Goal: Complete application form: Complete application form

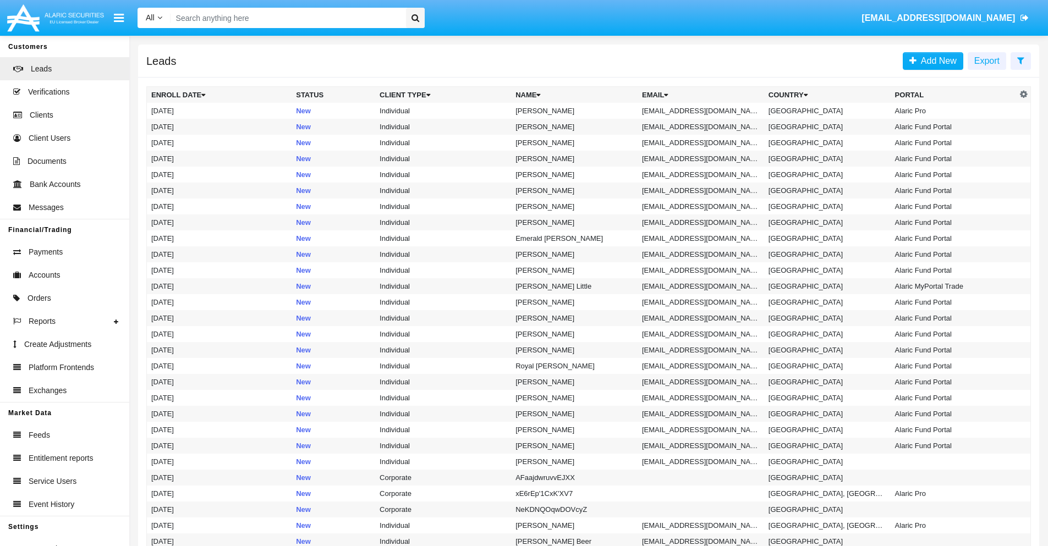
click at [1020, 60] on icon at bounding box center [1020, 60] width 7 height 9
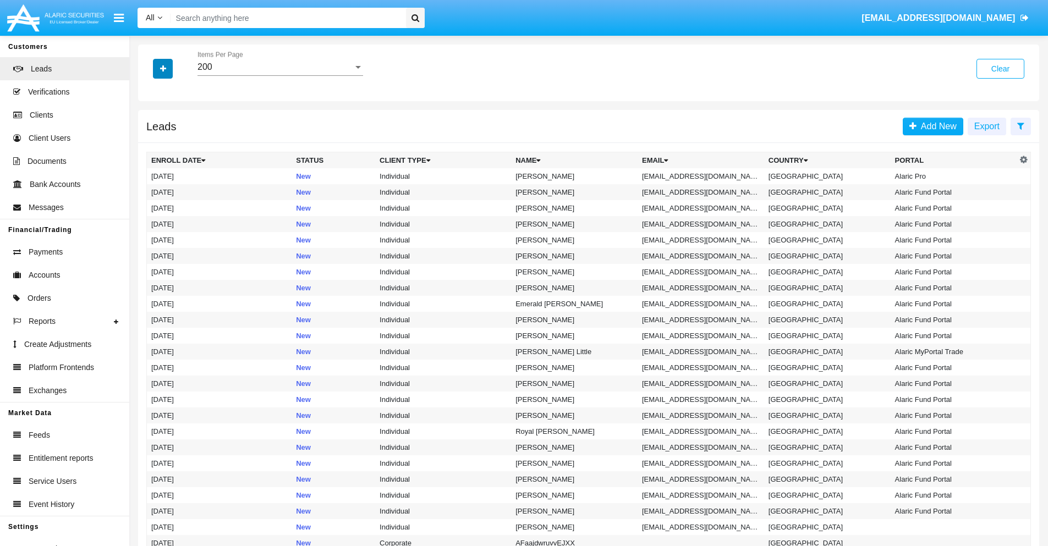
click at [163, 68] on icon "button" at bounding box center [163, 69] width 6 height 8
click at [171, 139] on span "Email" at bounding box center [171, 139] width 22 height 13
click at [151, 144] on input "Email" at bounding box center [151, 144] width 1 height 1
checkbox input "true"
click at [163, 68] on icon "button" at bounding box center [163, 69] width 6 height 8
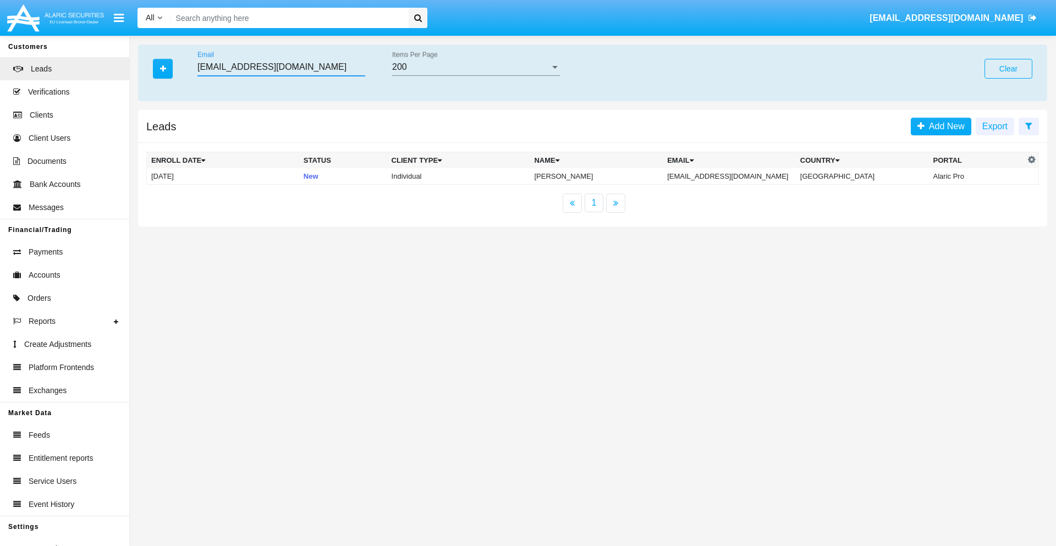
type input "[EMAIL_ADDRESS][DOMAIN_NAME]"
click at [741, 176] on td "[EMAIL_ADDRESS][DOMAIN_NAME]" at bounding box center [729, 176] width 133 height 16
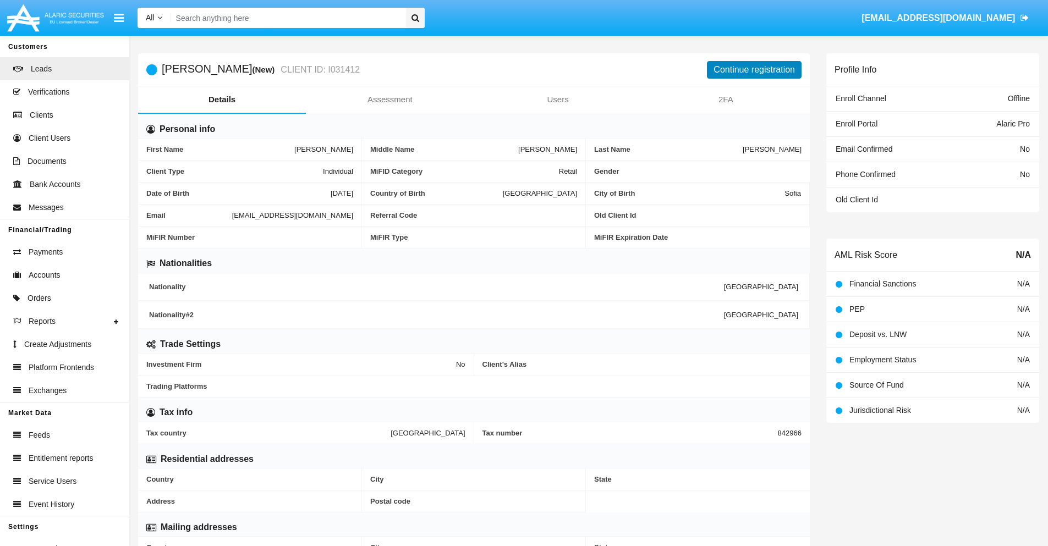
click at [754, 69] on button "Continue registration" at bounding box center [754, 70] width 95 height 18
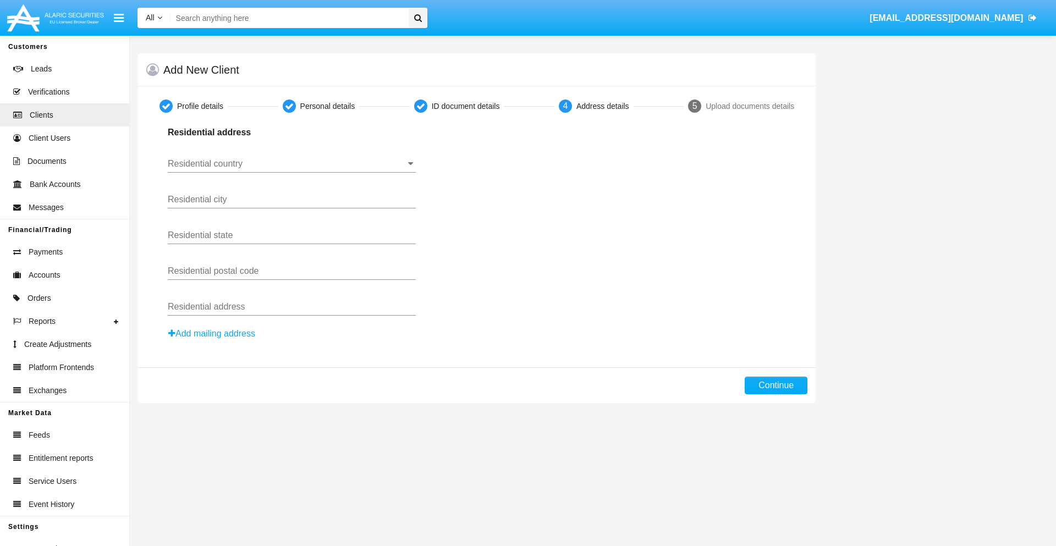
click at [291, 164] on input "Residential country" at bounding box center [292, 164] width 248 height 10
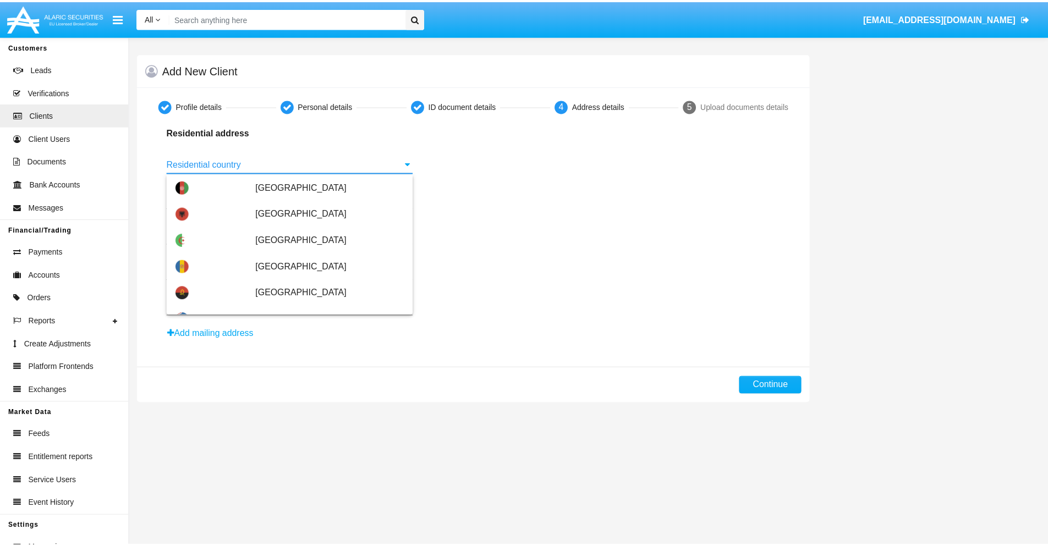
scroll to position [651, 0]
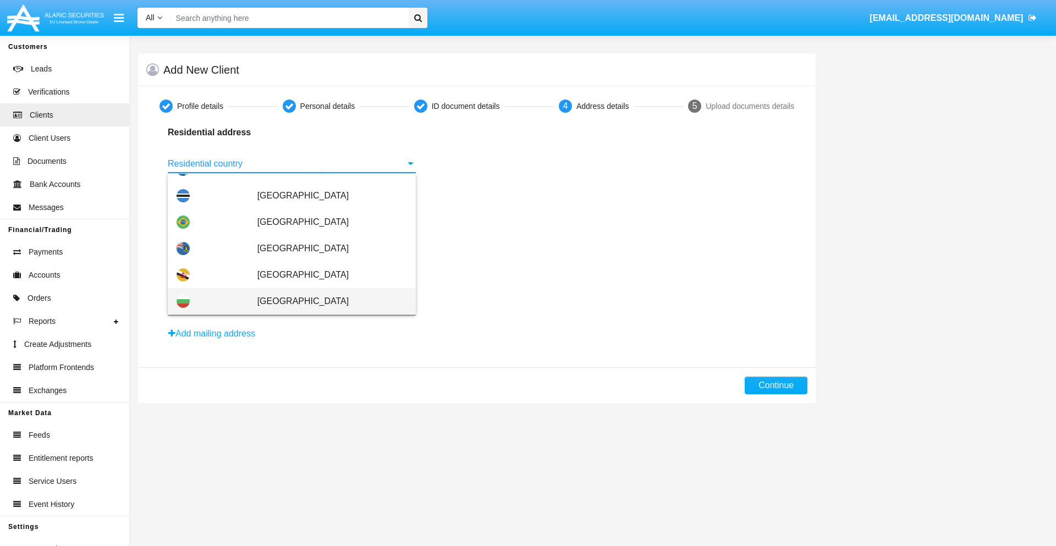
click at [326, 301] on span "[GEOGRAPHIC_DATA]" at bounding box center [332, 301] width 150 height 26
type input "[GEOGRAPHIC_DATA]"
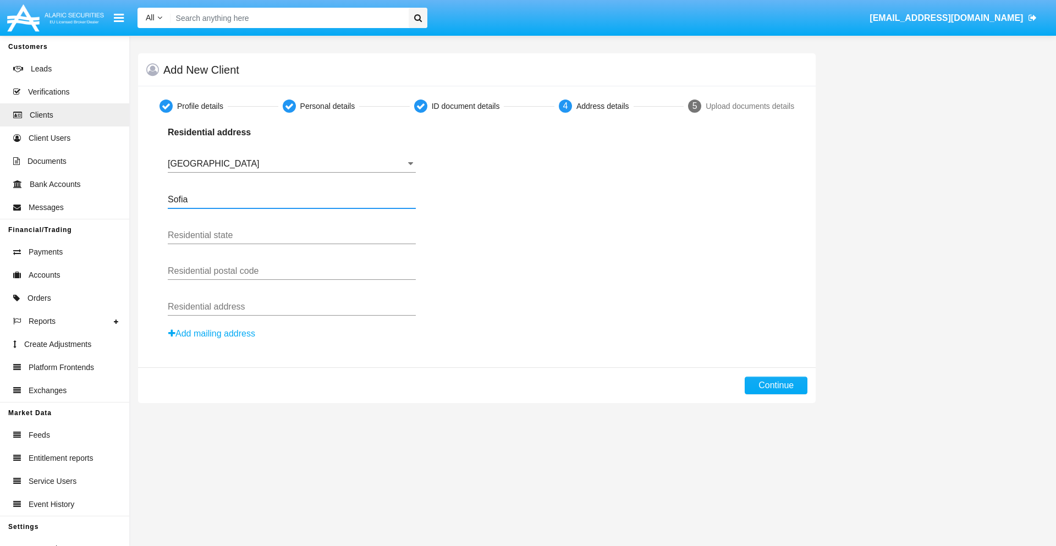
type input "Sofia"
type input "1000"
type input "[PERSON_NAME]"
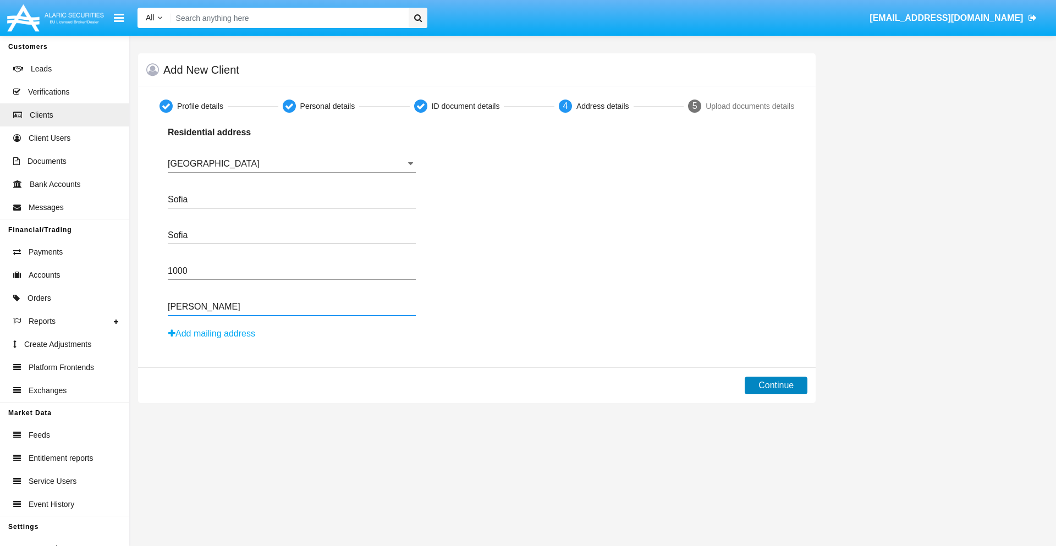
click at [776, 386] on button "Continue" at bounding box center [776, 386] width 63 height 18
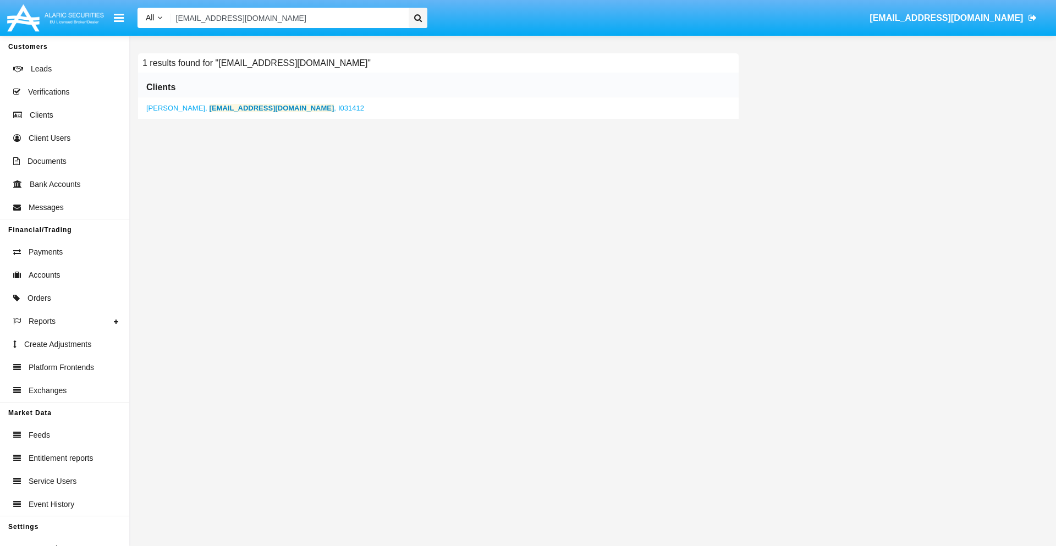
type input "[EMAIL_ADDRESS][DOMAIN_NAME]"
click at [241, 108] on b "q5rv05fv-5@2cvq8n.com" at bounding box center [272, 108] width 125 height 8
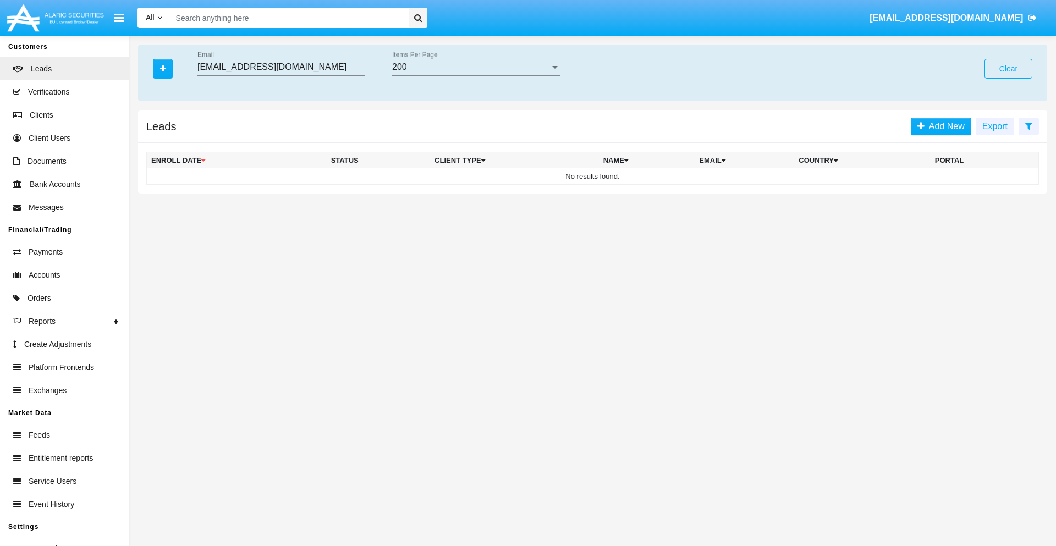
click at [1008, 69] on button "Clear" at bounding box center [1008, 69] width 48 height 20
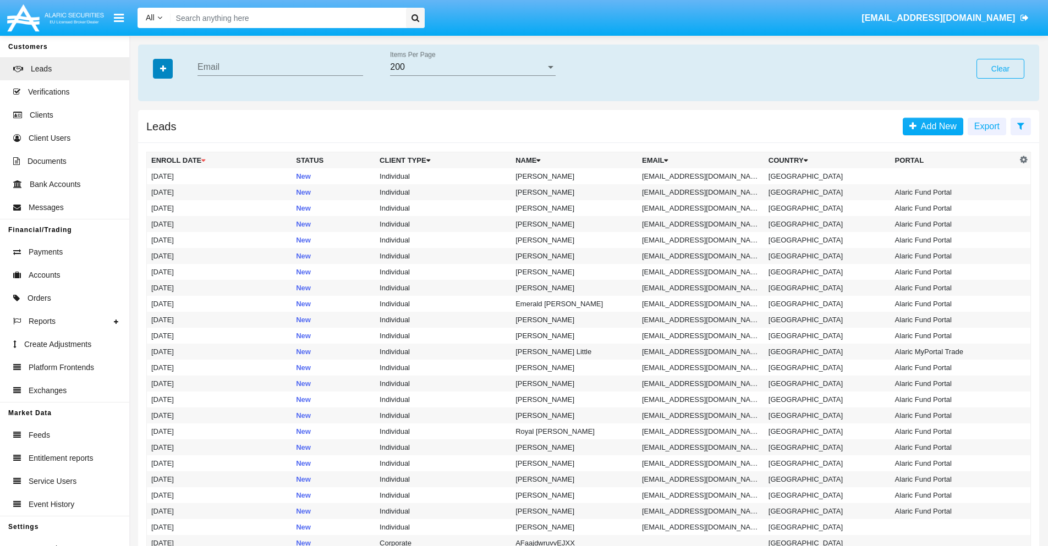
click at [163, 68] on icon "button" at bounding box center [163, 69] width 6 height 8
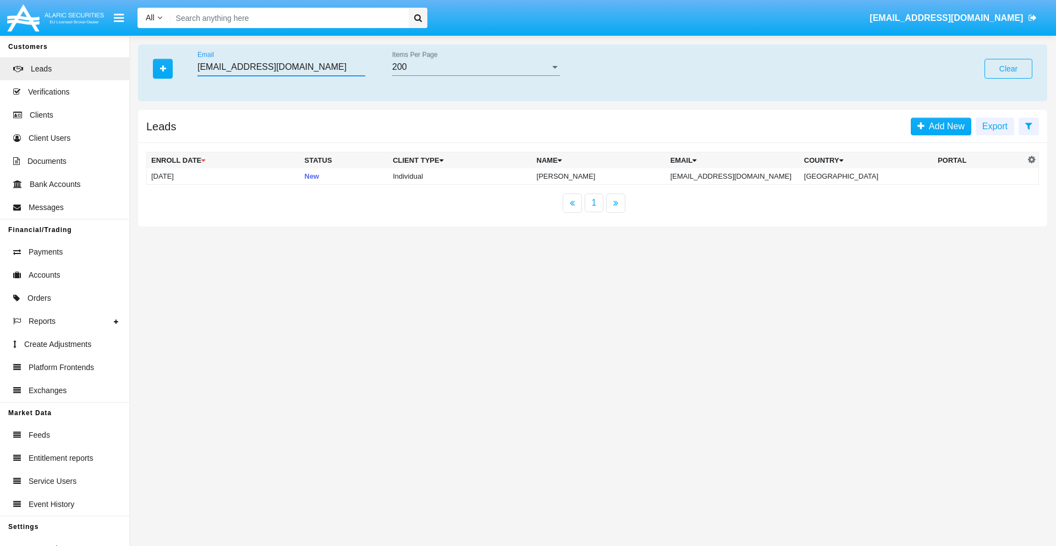
type input "[EMAIL_ADDRESS][DOMAIN_NAME]"
click at [742, 176] on td "[EMAIL_ADDRESS][DOMAIN_NAME]" at bounding box center [733, 176] width 134 height 16
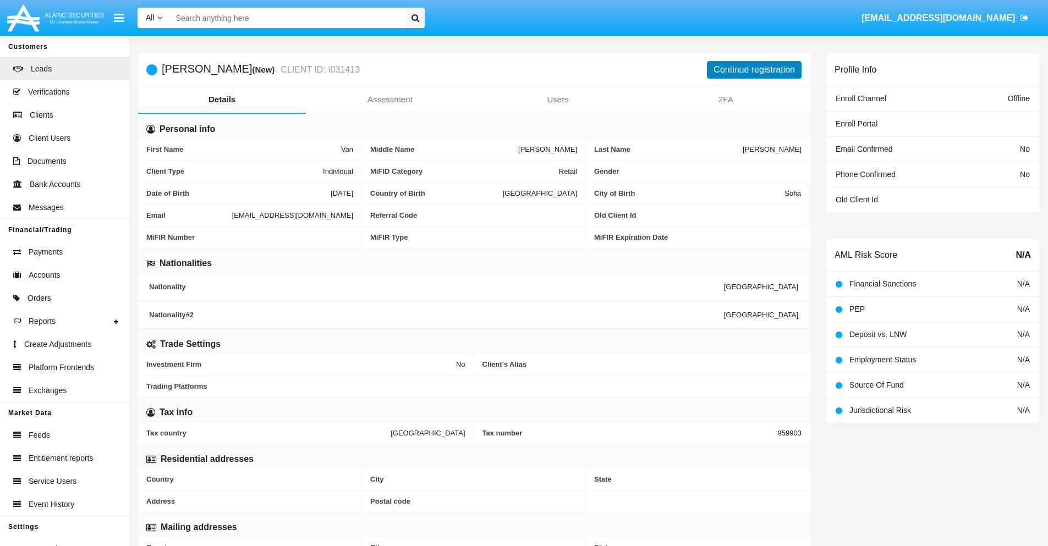
click at [754, 69] on button "Continue registration" at bounding box center [754, 70] width 95 height 18
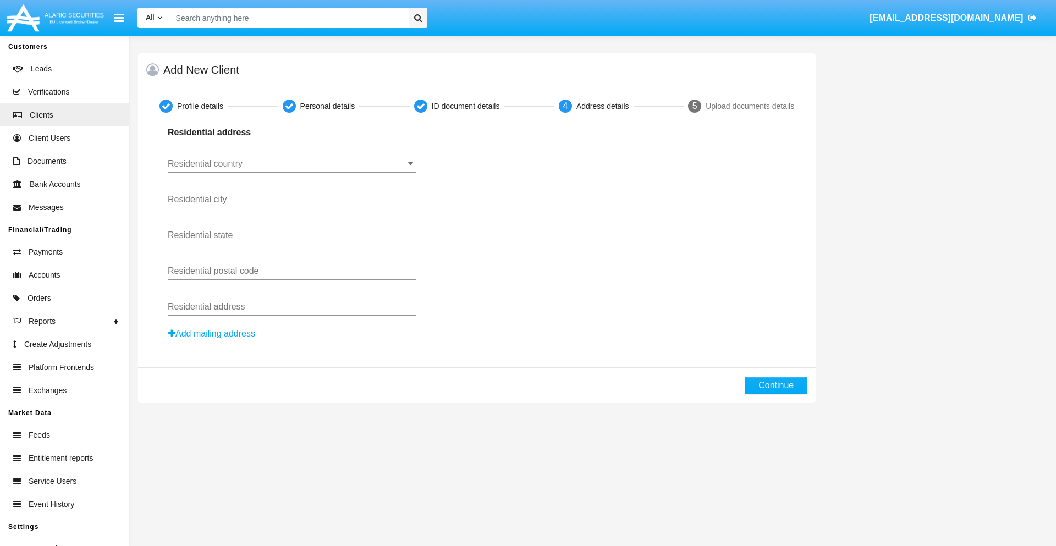
click at [212, 334] on button "Add mailing address" at bounding box center [212, 334] width 88 height 14
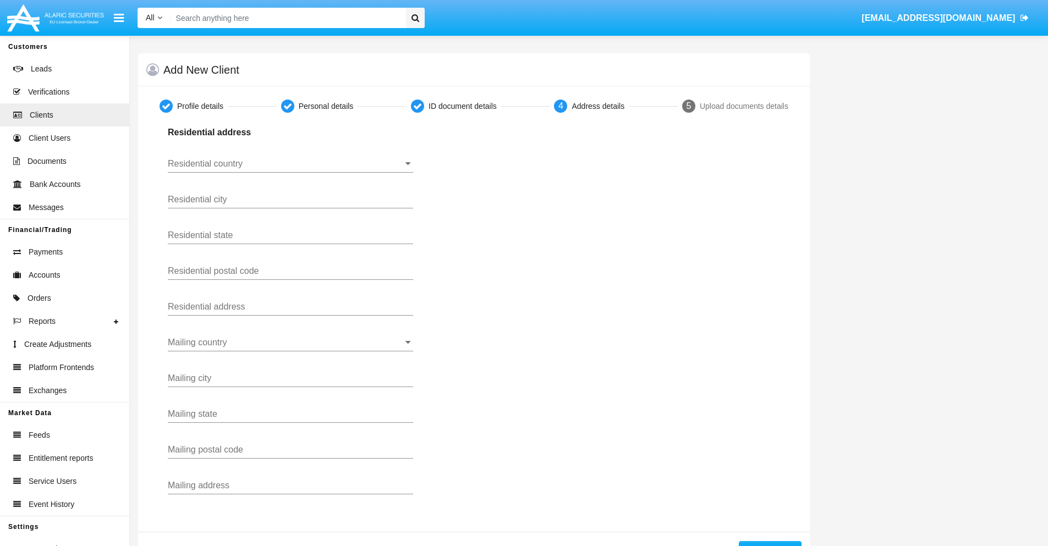
click at [290, 164] on input "Residential country" at bounding box center [290, 164] width 245 height 10
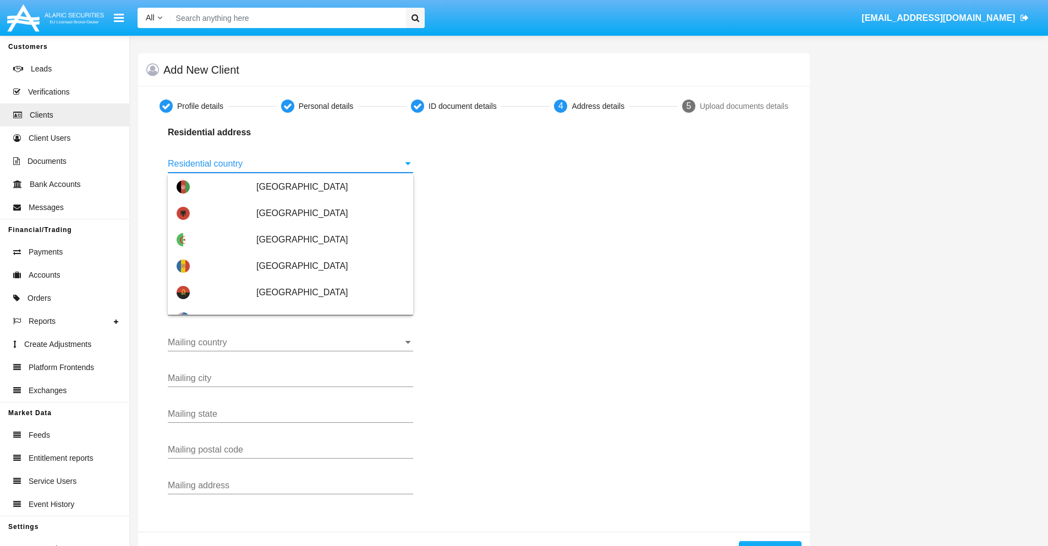
scroll to position [651, 0]
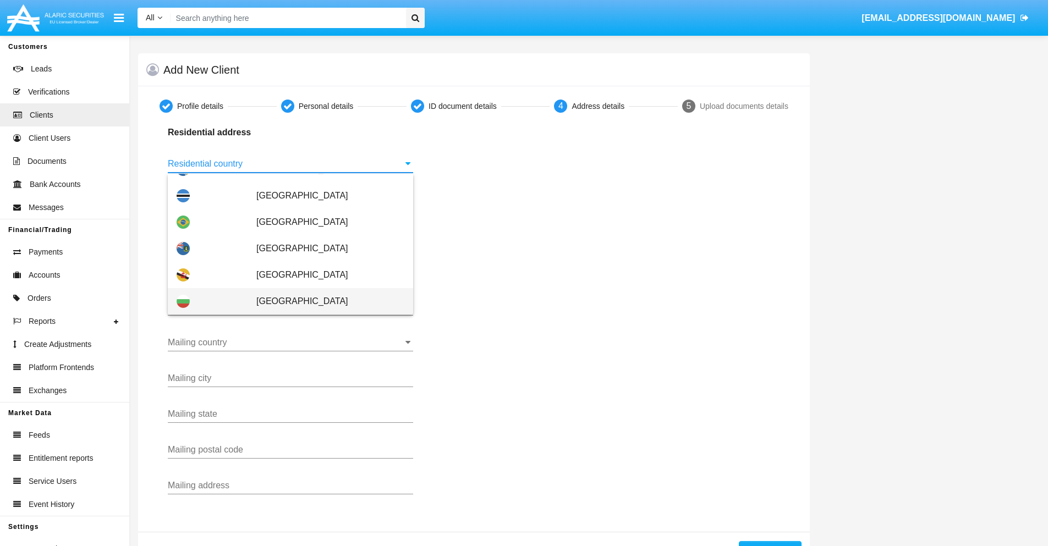
click at [324, 301] on span "[GEOGRAPHIC_DATA]" at bounding box center [330, 301] width 148 height 26
type input "[GEOGRAPHIC_DATA]"
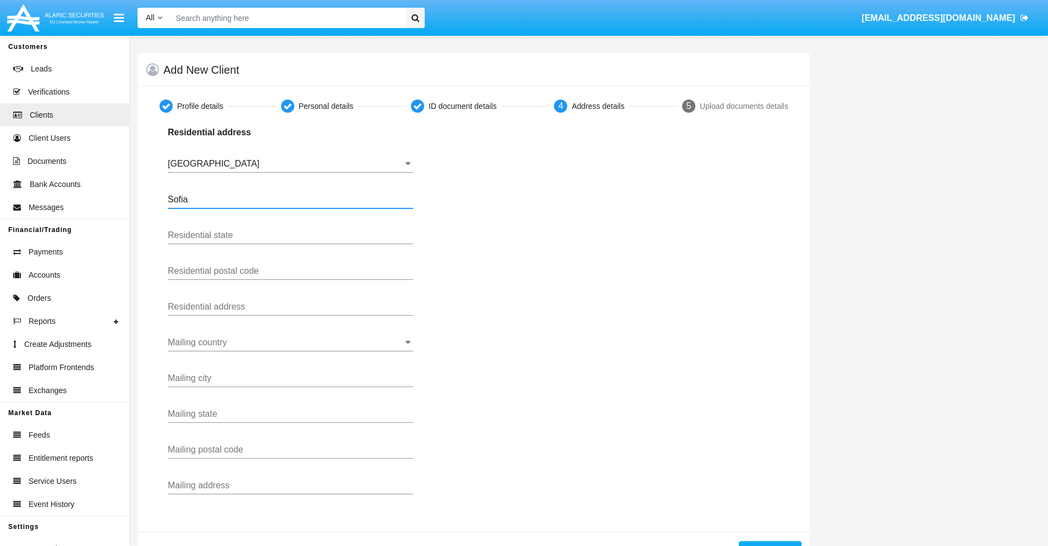
type input "Sofia"
type input "1000"
type input "Vasil Levski"
click at [290, 343] on input "Mailing country" at bounding box center [290, 343] width 245 height 10
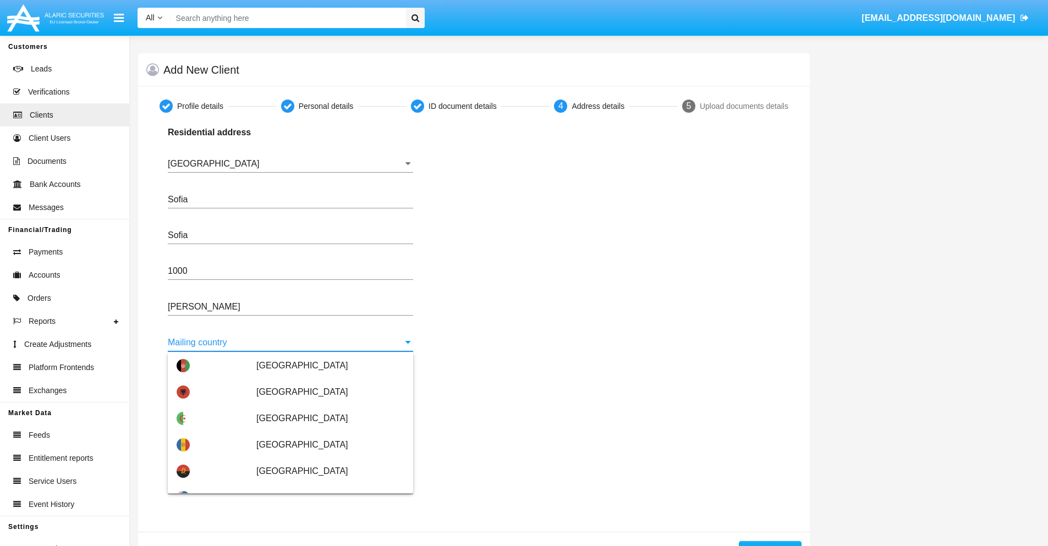
scroll to position [53, 0]
click at [324, 485] on span "[GEOGRAPHIC_DATA]" at bounding box center [330, 498] width 148 height 26
type input "[GEOGRAPHIC_DATA]"
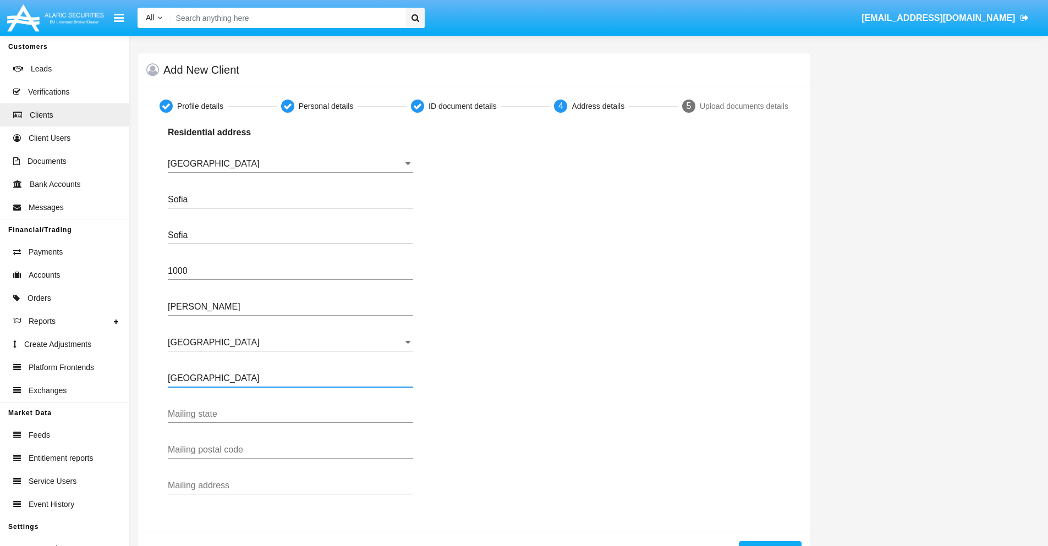
type input "Buenos Aires"
type input "7777"
type input "Test Mail Address"
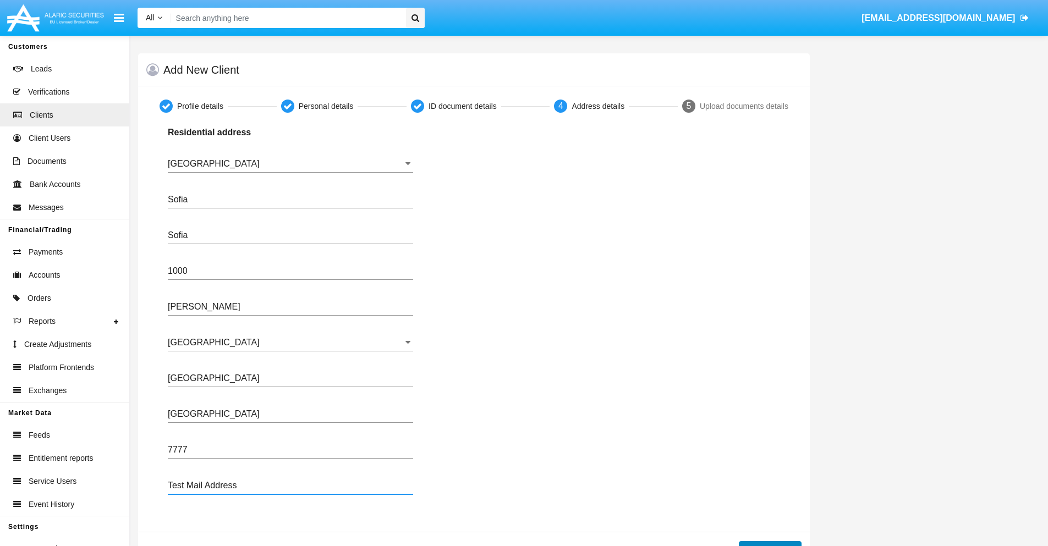
click at [769, 543] on button "Continue" at bounding box center [770, 550] width 63 height 18
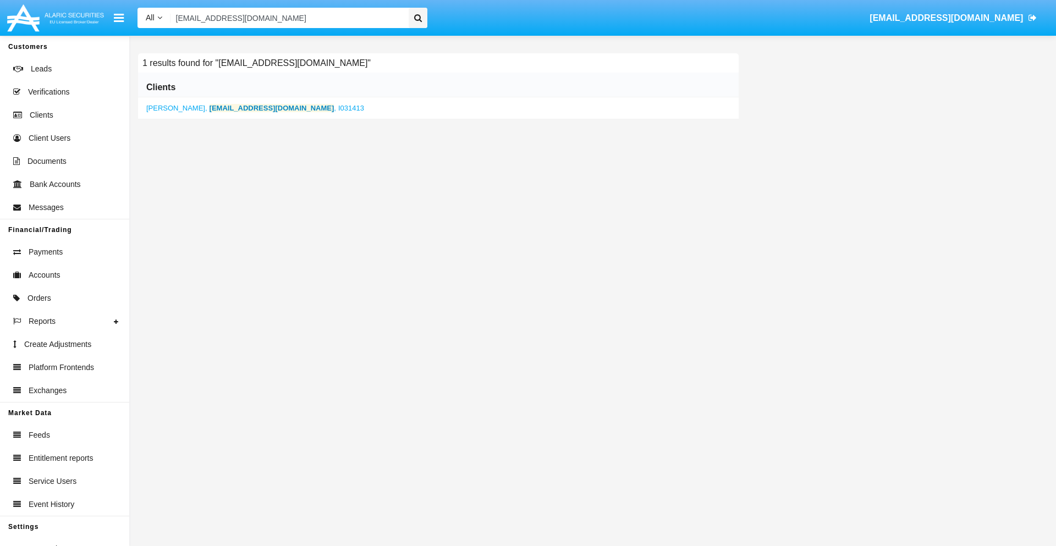
type input "sh.pqn@jx0klnd.blv.mil"
click at [233, 108] on b "sh.pqn@jx0klnd.blv.mil" at bounding box center [272, 108] width 125 height 8
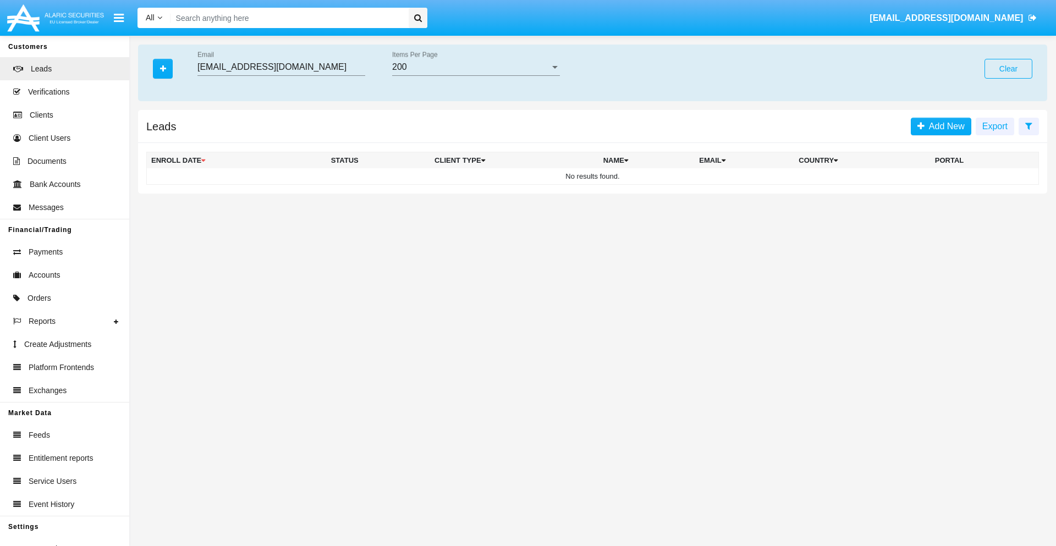
click at [1008, 69] on button "Clear" at bounding box center [1008, 69] width 48 height 20
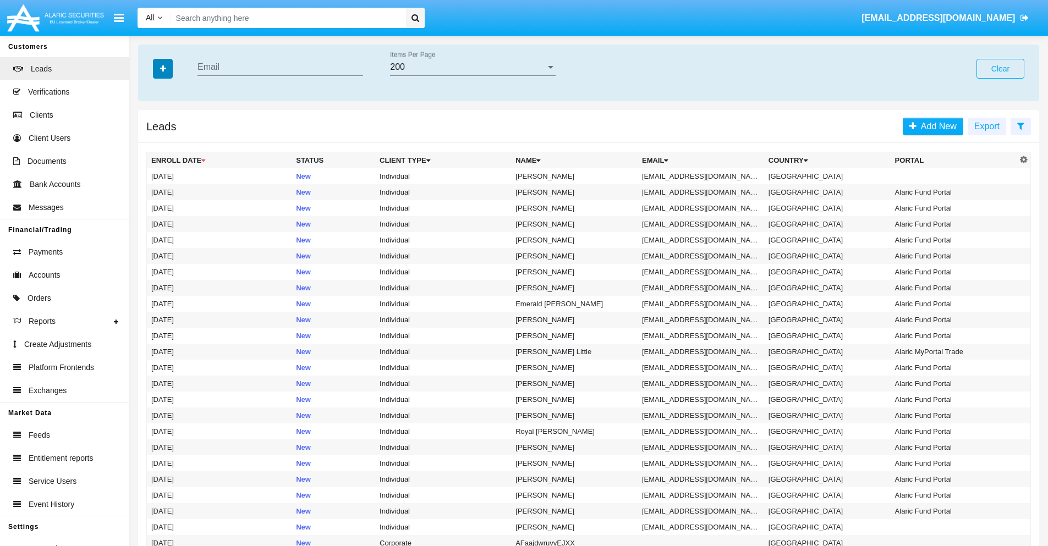
click at [163, 68] on icon "button" at bounding box center [163, 69] width 6 height 8
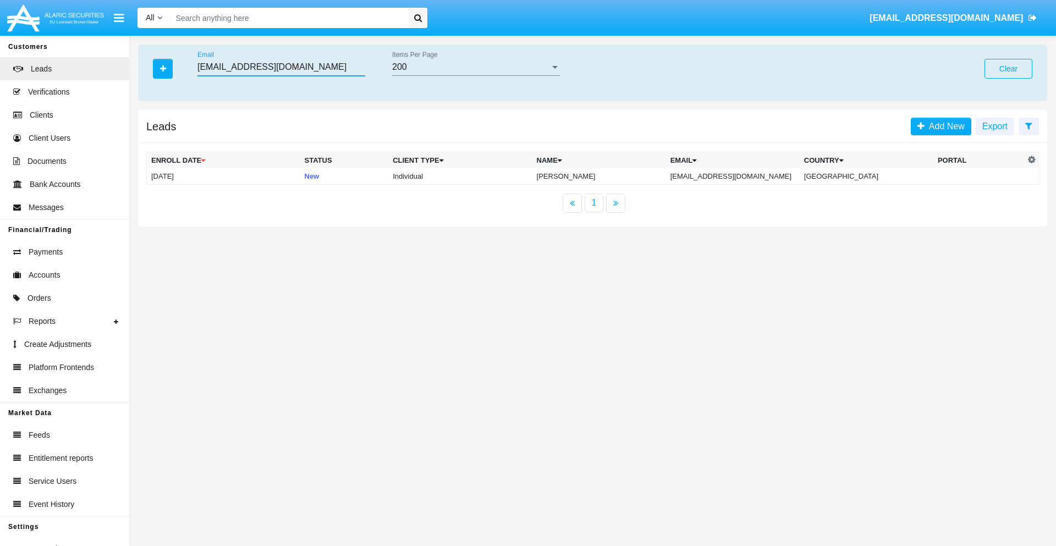
type input "c13encqv@jyze3.toqt.gov"
click at [745, 176] on td "c13encqv@jyze3.toqt.gov" at bounding box center [733, 176] width 134 height 16
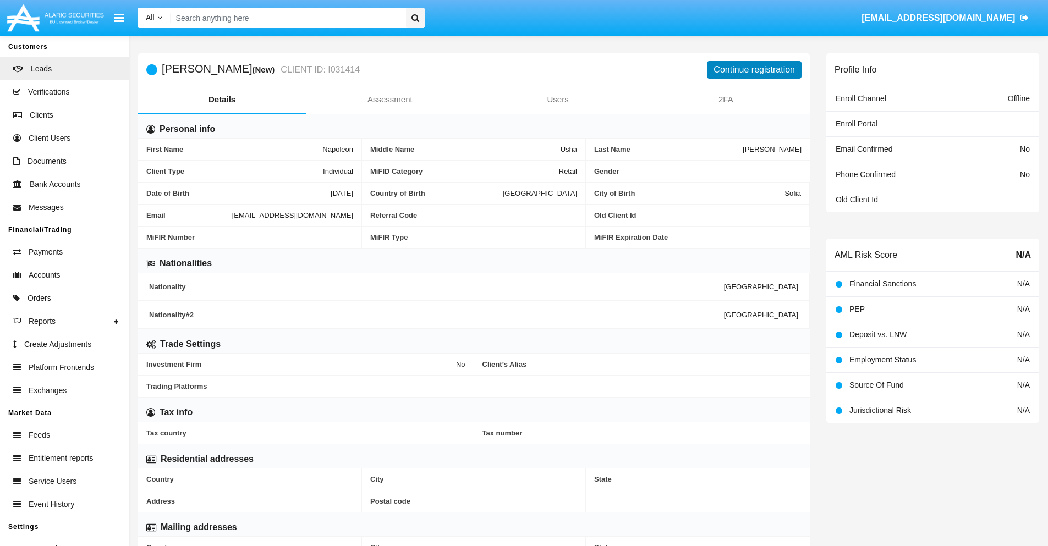
click at [754, 69] on button "Continue registration" at bounding box center [754, 70] width 95 height 18
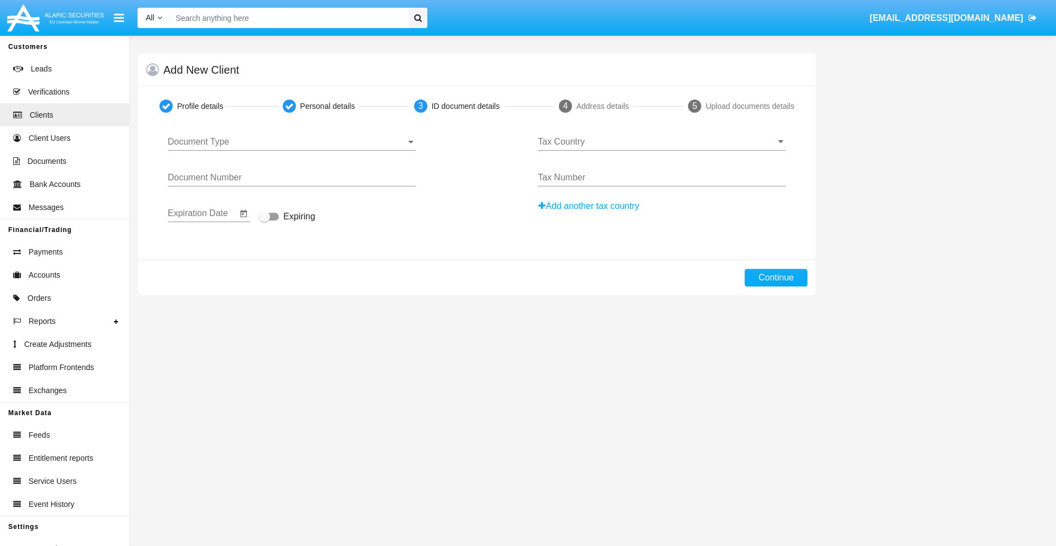
click at [291, 142] on span "Document Type" at bounding box center [287, 142] width 238 height 10
click at [291, 150] on span "Passport" at bounding box center [292, 150] width 248 height 26
type input "ZQVaBgYuinouXVx"
click at [287, 217] on span "Expiring" at bounding box center [299, 216] width 32 height 13
click at [265, 221] on input "Expiring" at bounding box center [264, 221] width 1 height 1
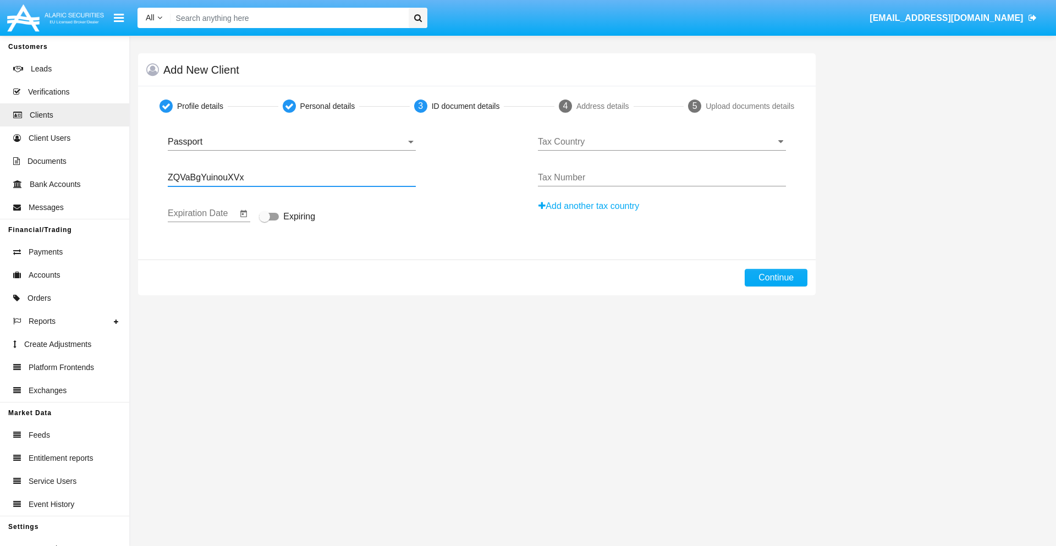
checkbox input "true"
click at [662, 142] on input "Tax Country" at bounding box center [662, 142] width 248 height 10
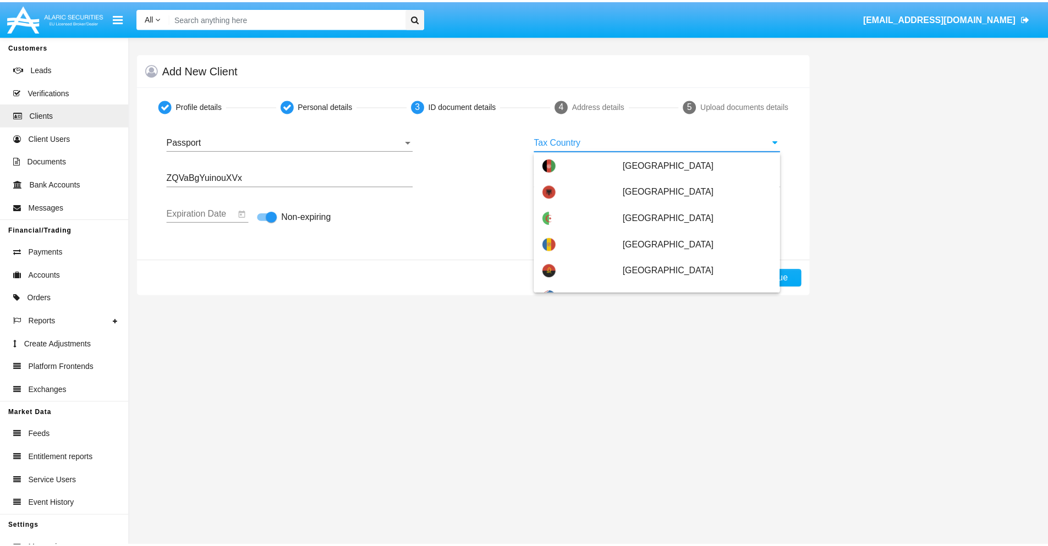
scroll to position [2288, 0]
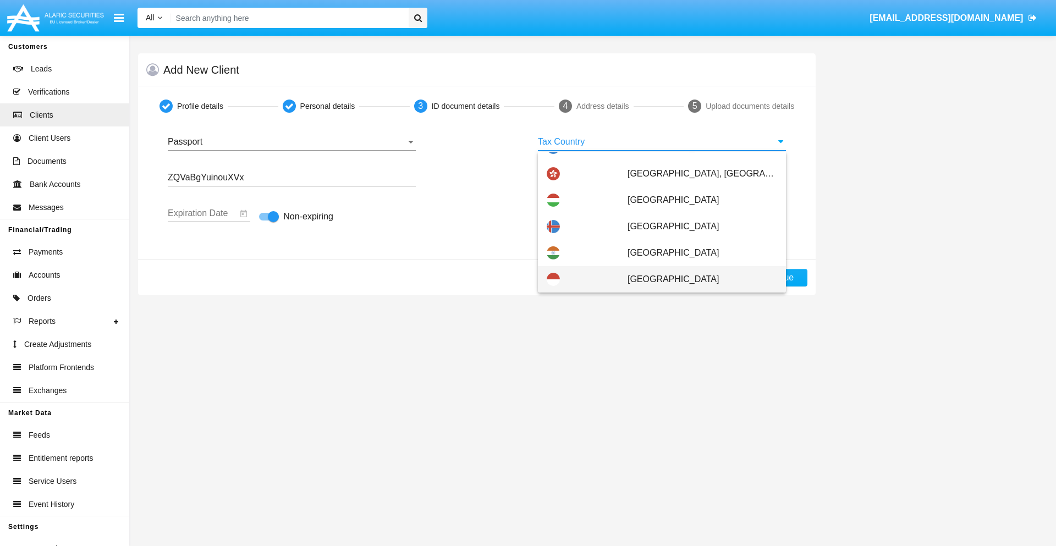
click at [696, 279] on span "Indonesia" at bounding box center [703, 279] width 150 height 26
type input "Indonesia"
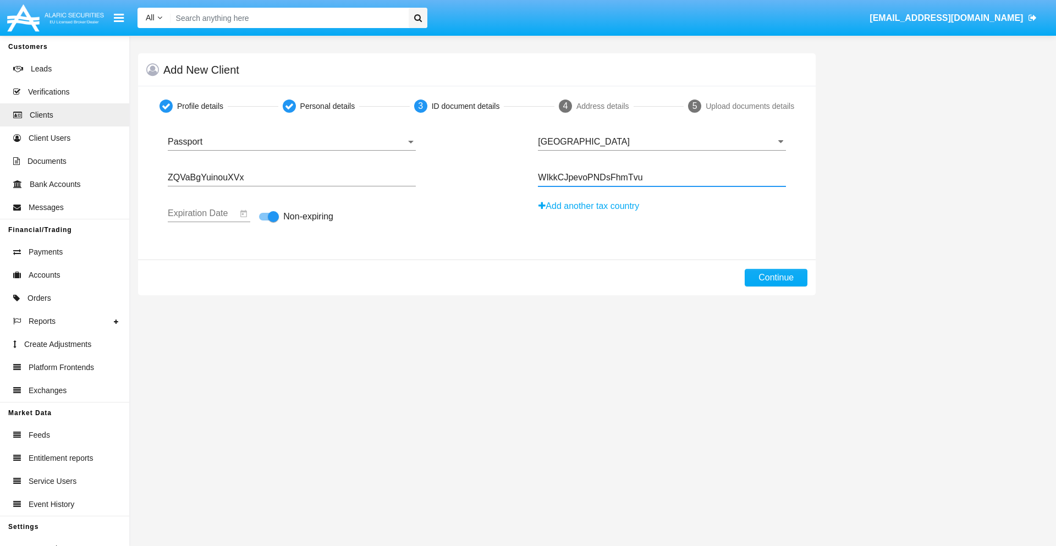
type input "WIkkCJpevoPNDsFhmTvu"
click at [776, 278] on button "Continue" at bounding box center [776, 278] width 63 height 18
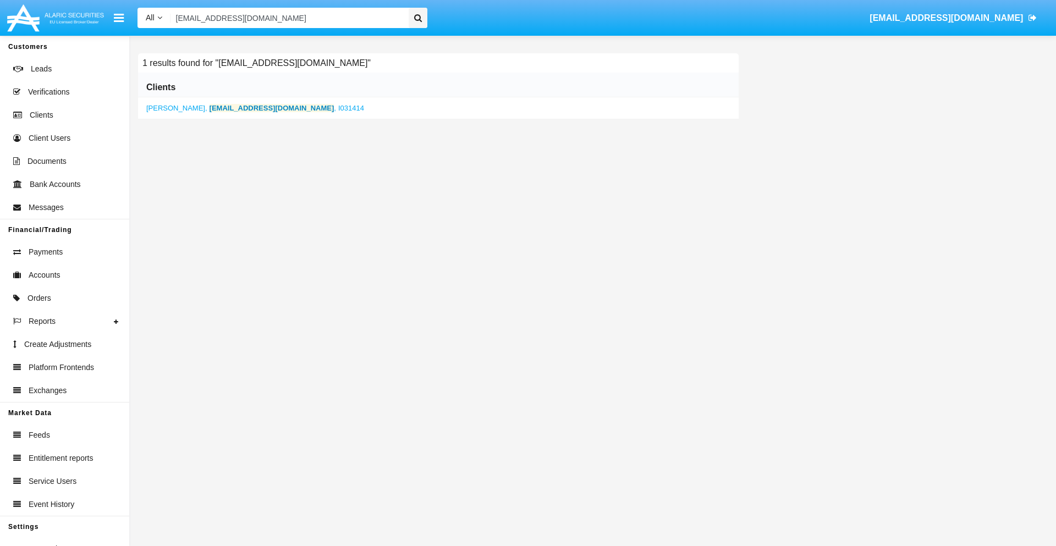
type input "c13encqv@jyze3.toqt.gov"
click at [251, 108] on b "c13encqv@jyze3.toqt.gov" at bounding box center [272, 108] width 125 height 8
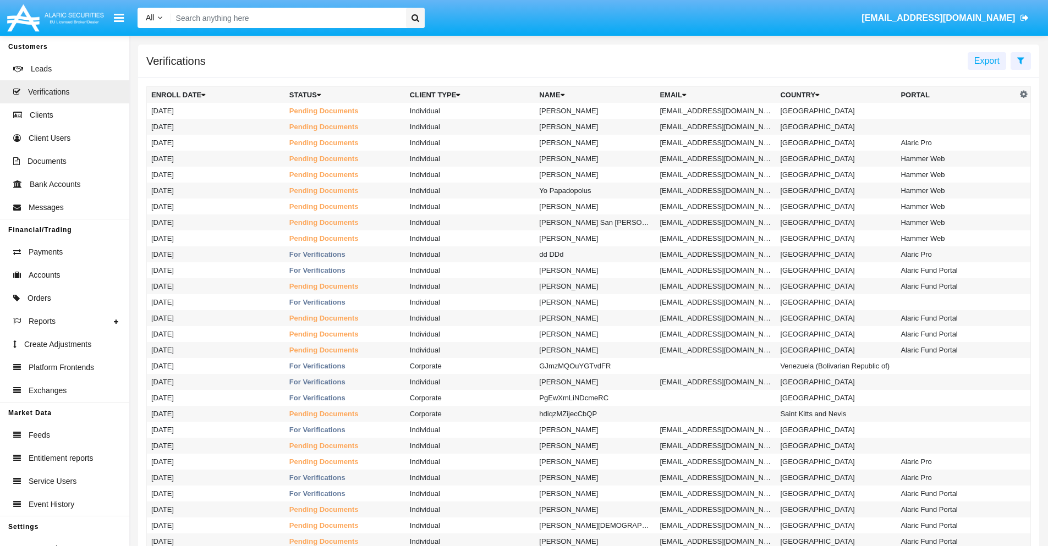
click at [1020, 60] on icon at bounding box center [1020, 60] width 7 height 9
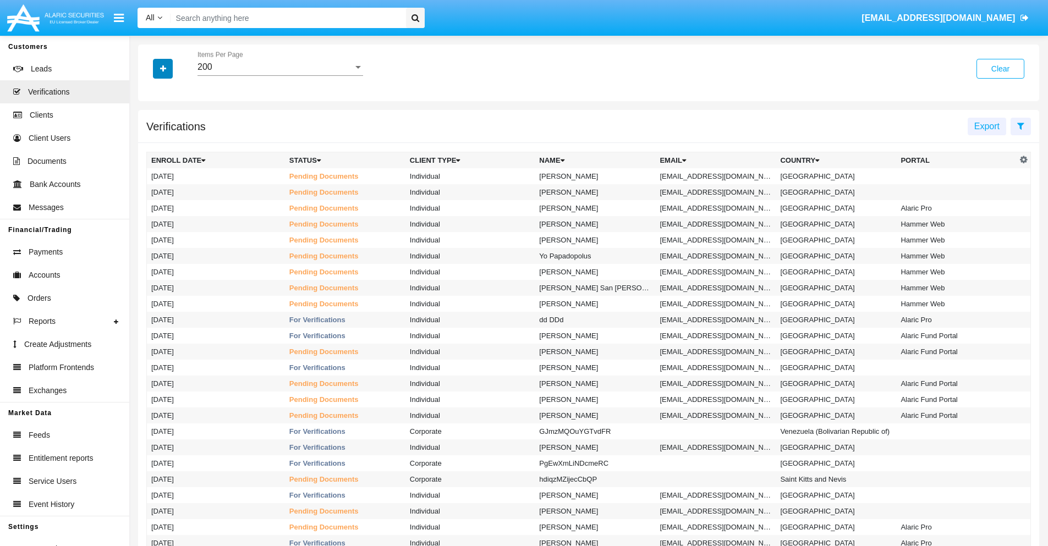
click at [163, 68] on icon "button" at bounding box center [163, 69] width 6 height 8
click at [171, 155] on span "Email" at bounding box center [171, 154] width 22 height 13
click at [151, 159] on input "Email" at bounding box center [151, 159] width 1 height 1
checkbox input "true"
click at [163, 68] on icon "button" at bounding box center [163, 69] width 6 height 8
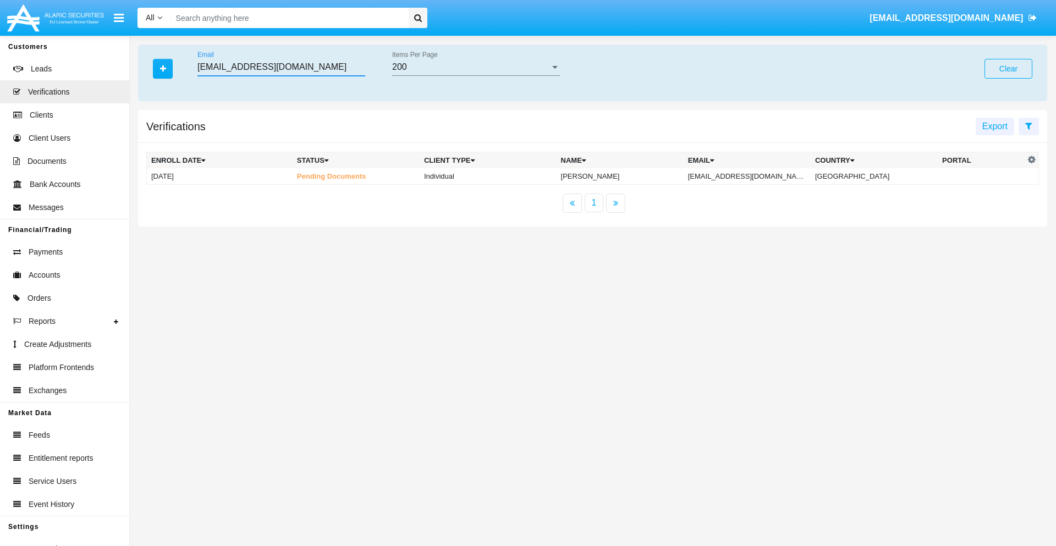
type input "[EMAIL_ADDRESS][DOMAIN_NAME]"
click at [749, 176] on td "[EMAIL_ADDRESS][DOMAIN_NAME]" at bounding box center [747, 176] width 127 height 16
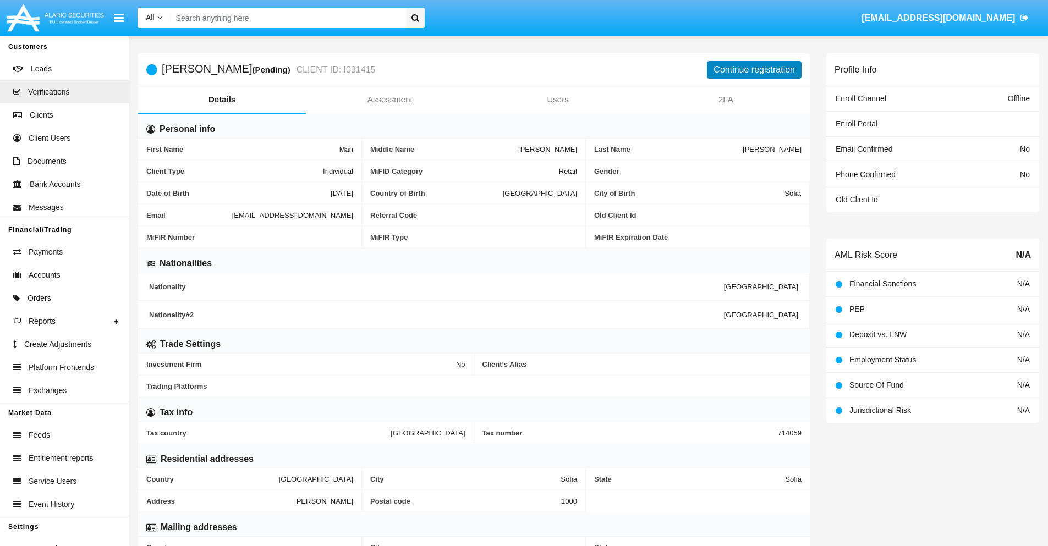
click at [754, 69] on button "Continue registration" at bounding box center [754, 70] width 95 height 18
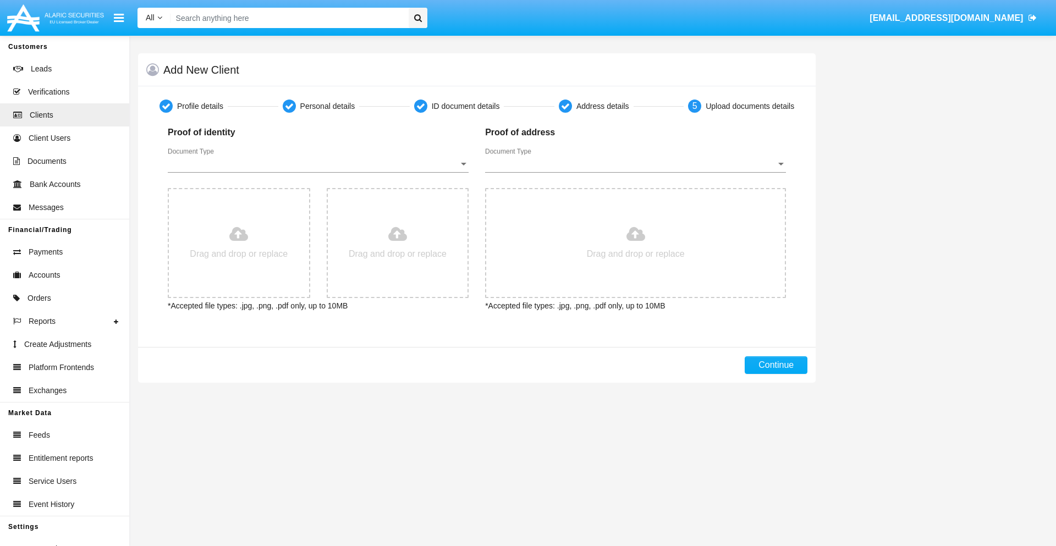
click at [318, 164] on span "Document Type" at bounding box center [313, 164] width 291 height 10
click at [318, 172] on span "Passport" at bounding box center [318, 172] width 301 height 26
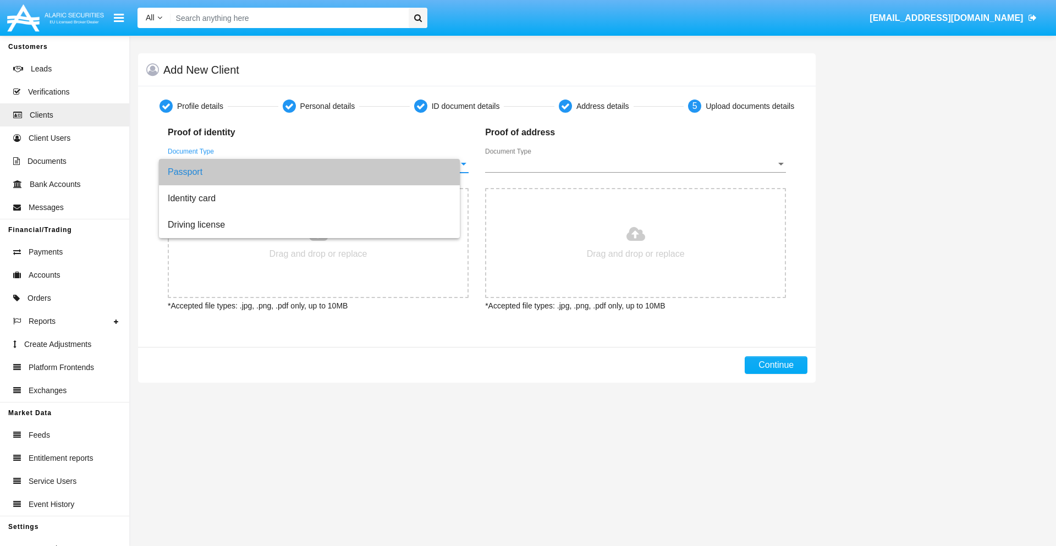
type input "C:\fakepath\passport.png"
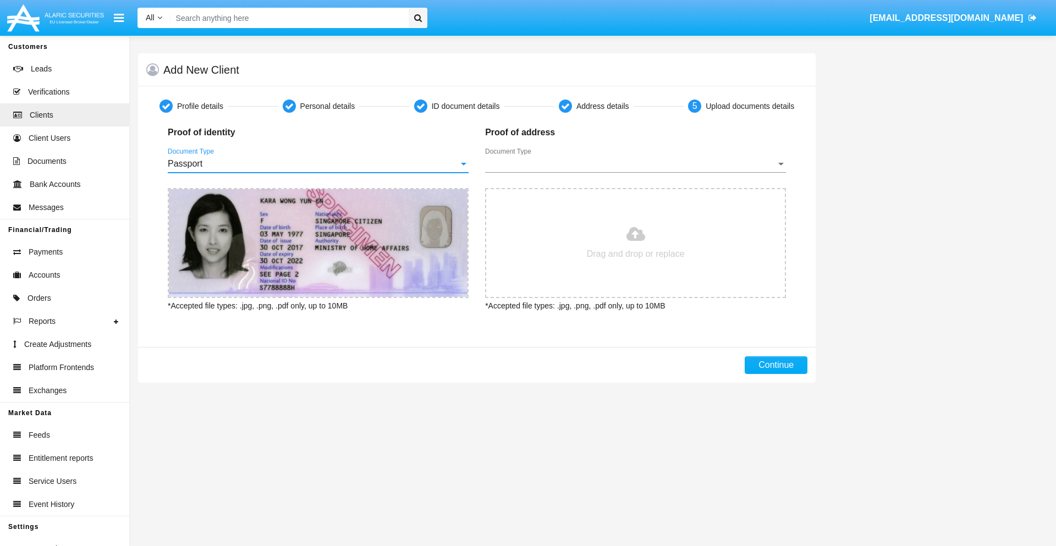
click at [635, 164] on span "Document Type" at bounding box center [630, 164] width 291 height 10
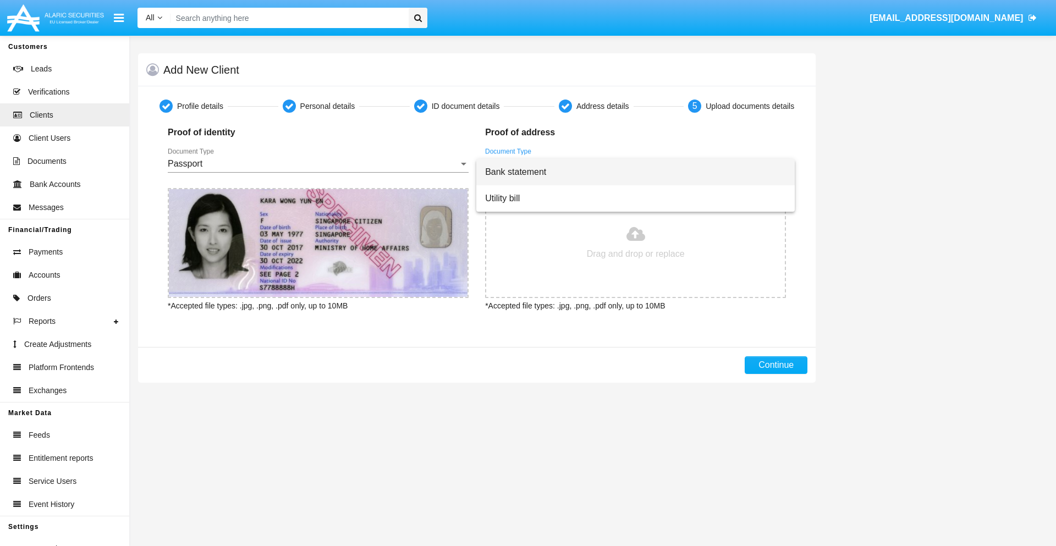
click at [635, 172] on span "Bank statement" at bounding box center [635, 172] width 301 height 26
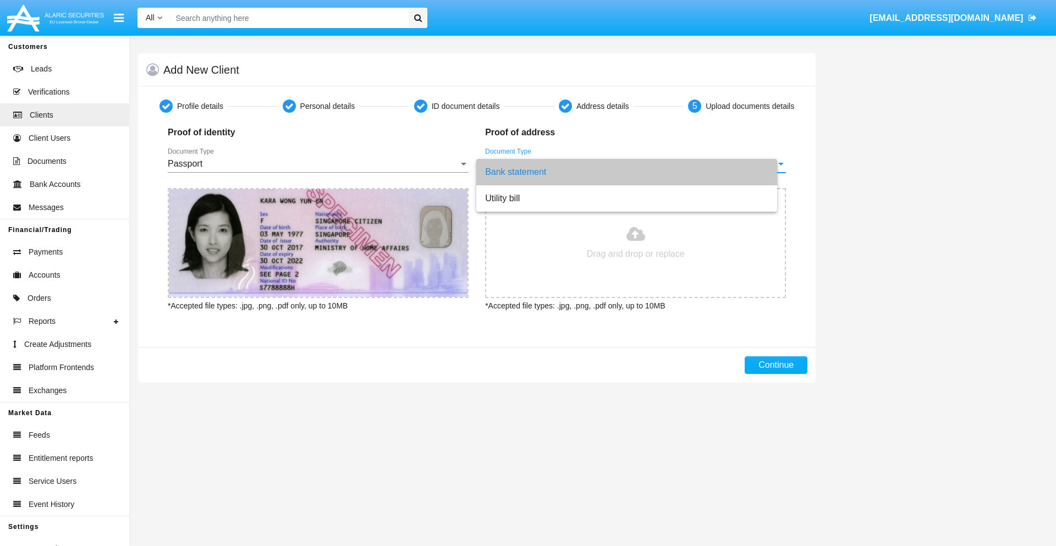
type input "C:\fakepath\bank-statement.png"
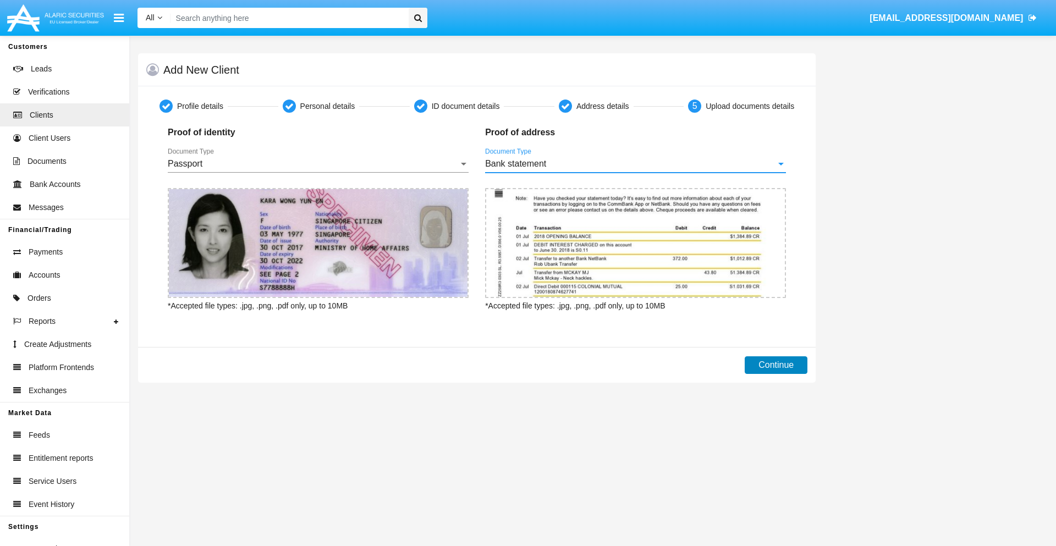
click at [776, 365] on button "Continue" at bounding box center [776, 365] width 63 height 18
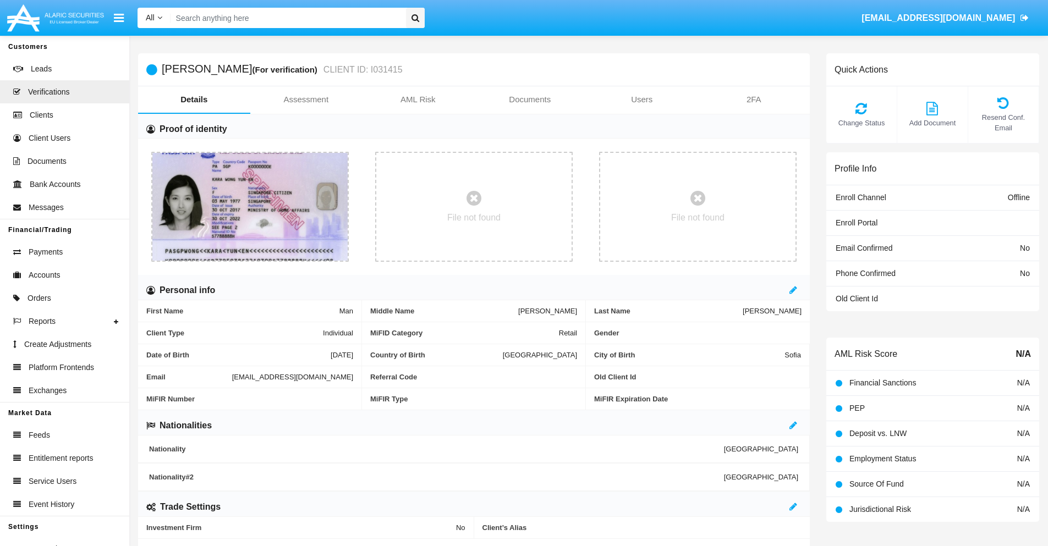
click at [530, 100] on link "Documents" at bounding box center [530, 99] width 112 height 26
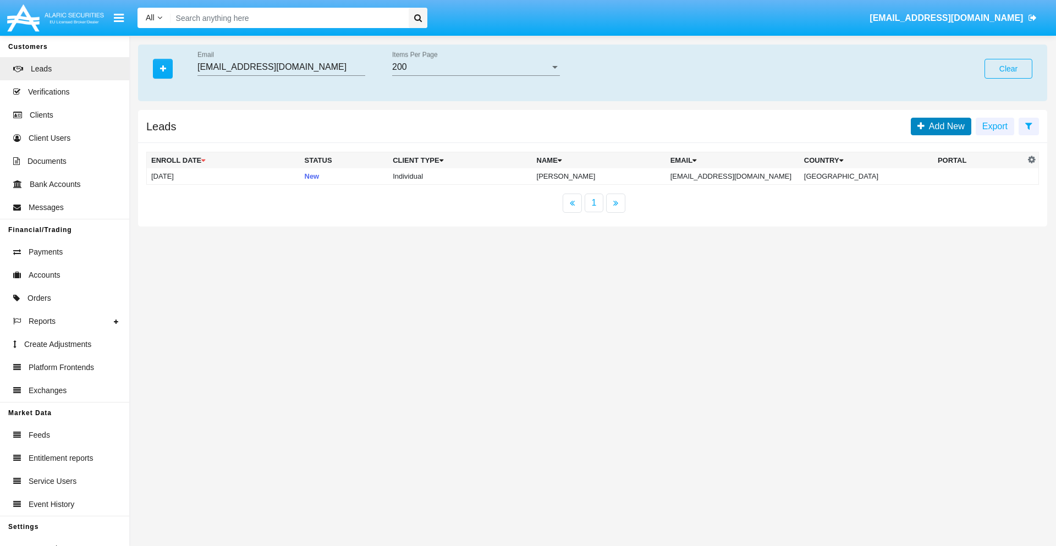
click at [944, 126] on span "Add New" at bounding box center [945, 126] width 40 height 9
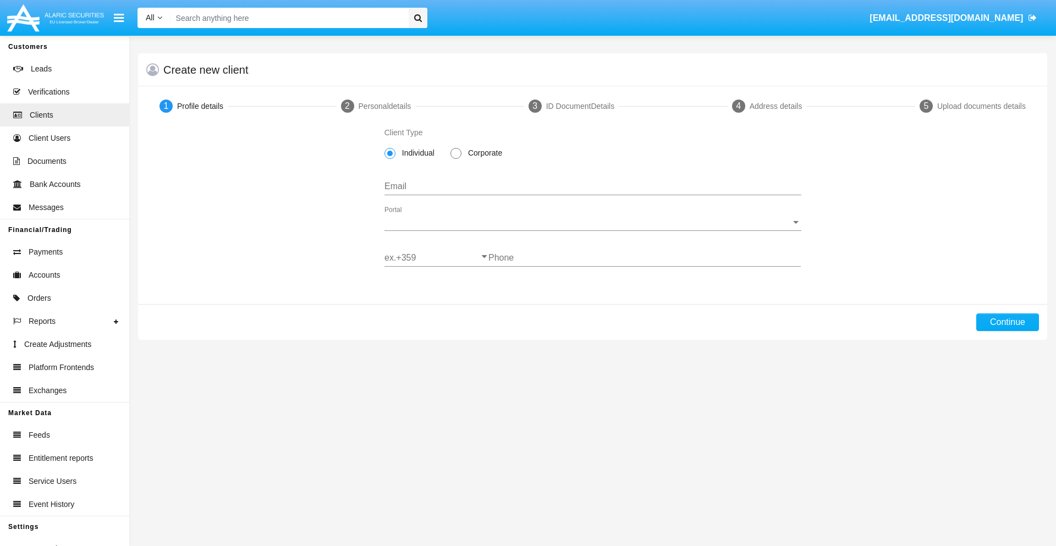
click at [416, 153] on span "Individual" at bounding box center [416, 153] width 42 height 12
click at [390, 159] on input "Individual" at bounding box center [389, 159] width 1 height 1
type input "[EMAIL_ADDRESS][DOMAIN_NAME]"
click at [592, 222] on span "Portal" at bounding box center [587, 222] width 407 height 10
click at [588, 230] on span "Alaric Pro" at bounding box center [592, 230] width 417 height 26
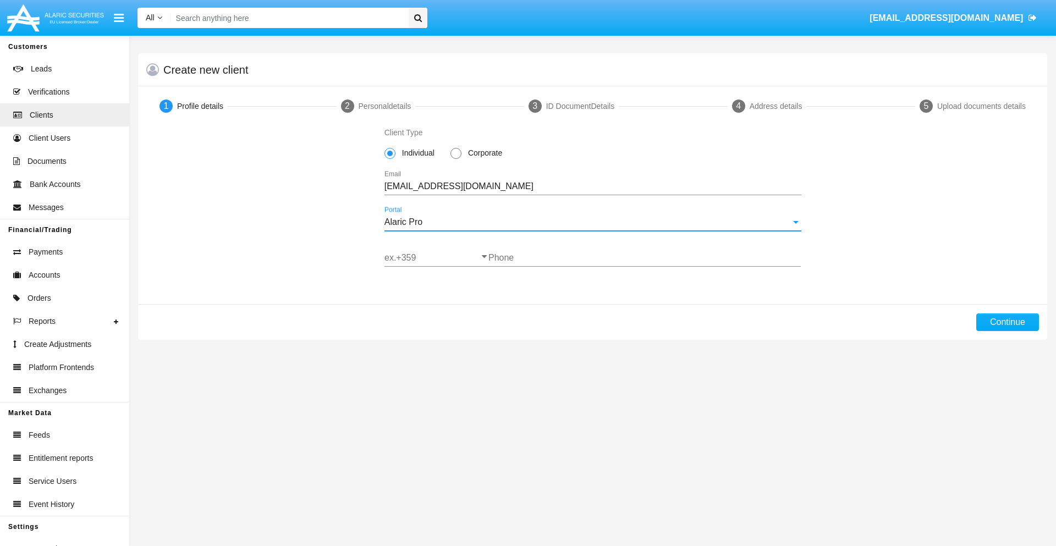
click at [436, 258] on input "ex.+359" at bounding box center [436, 258] width 104 height 10
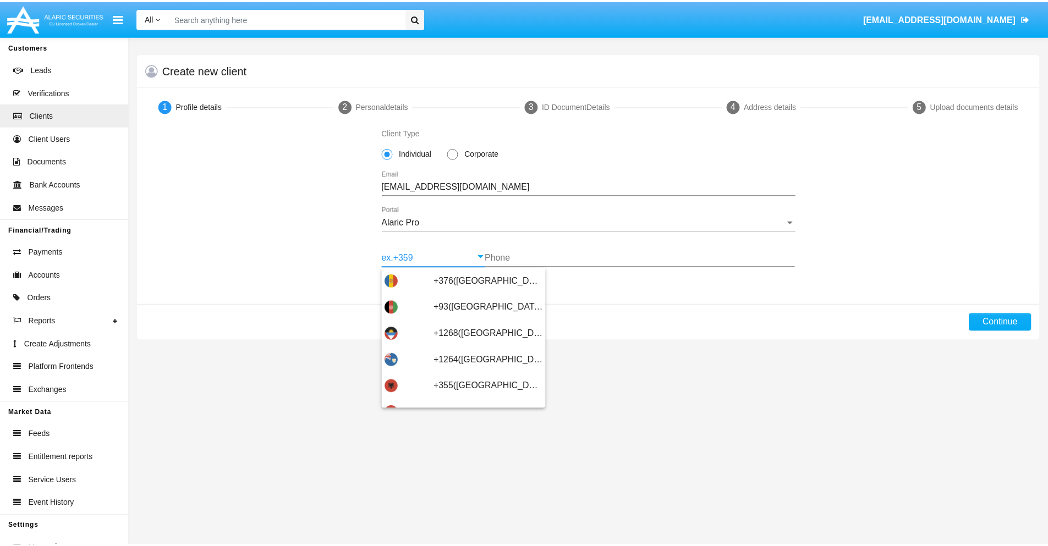
scroll to position [361, 0]
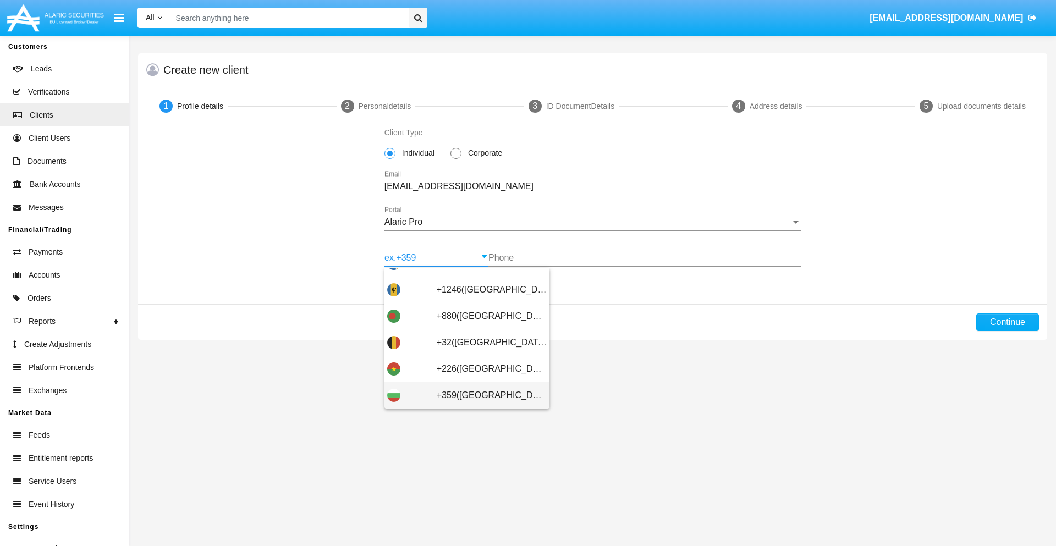
click at [483, 395] on span "+359([GEOGRAPHIC_DATA])" at bounding box center [492, 395] width 110 height 26
type input "+359([GEOGRAPHIC_DATA])"
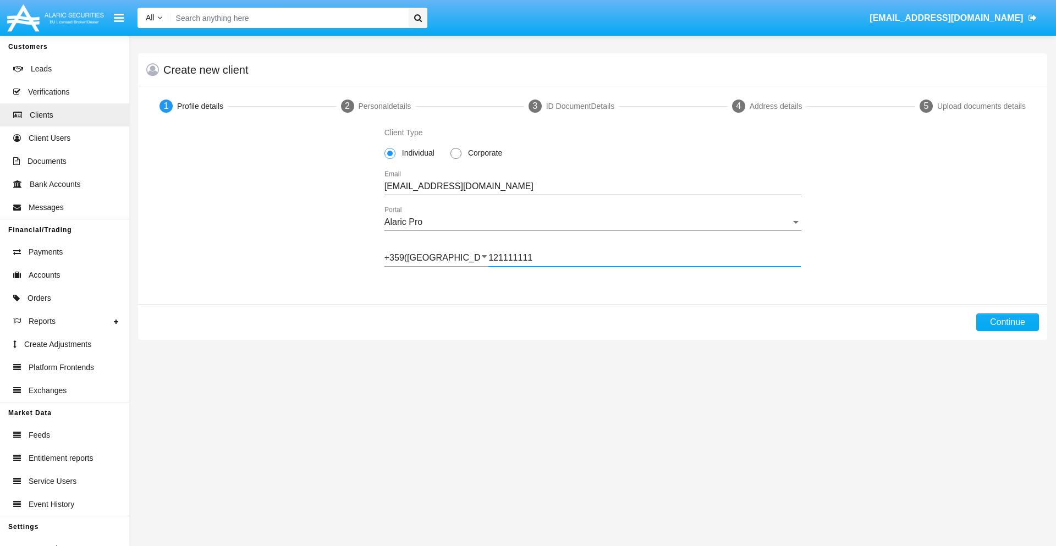
type input "121111111"
click at [1007, 322] on button "Continue" at bounding box center [1007, 322] width 63 height 18
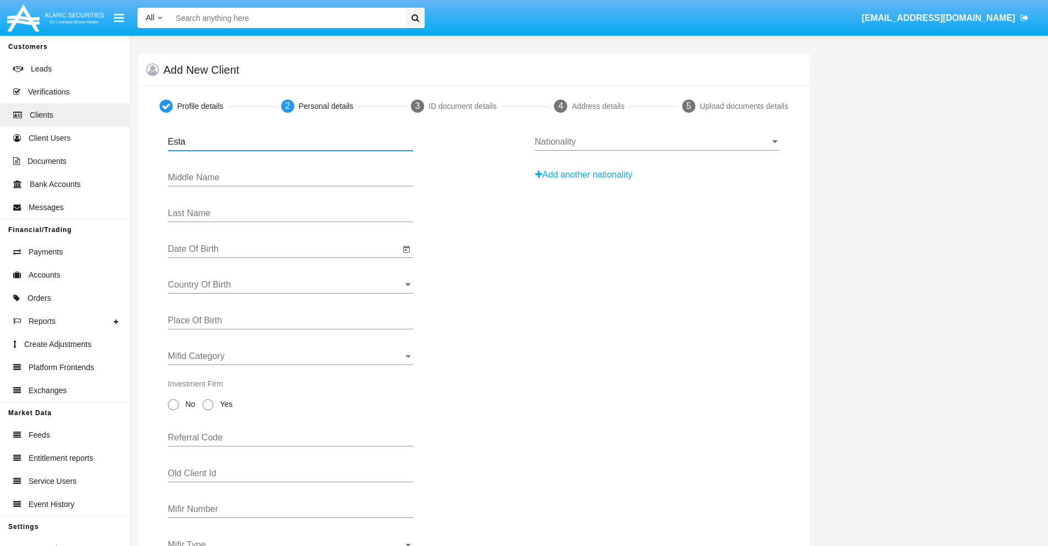
type input "Esta"
type input "[PERSON_NAME]"
click at [284, 249] on input "Date Of Birth" at bounding box center [284, 249] width 232 height 10
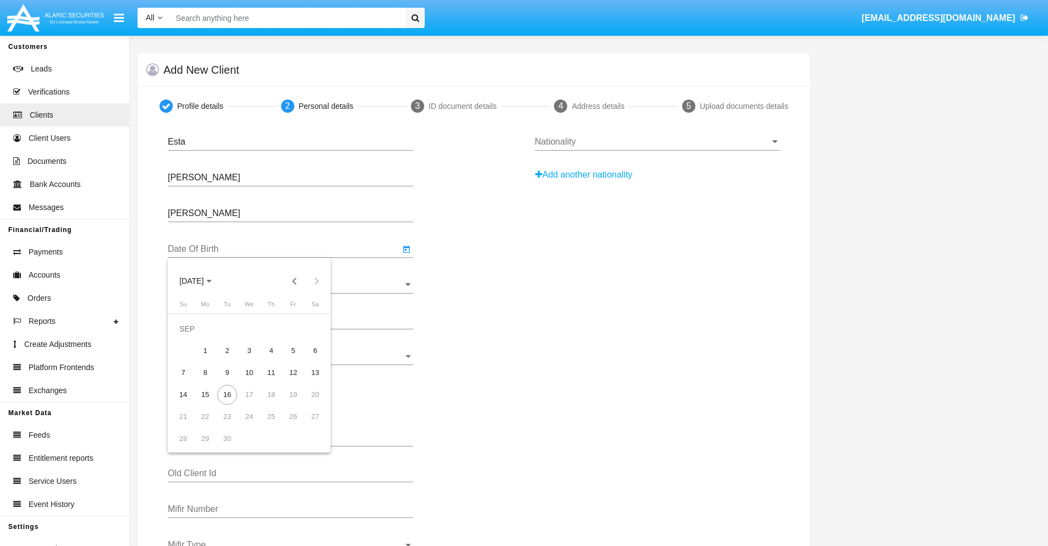
click at [201, 281] on span "[DATE]" at bounding box center [191, 281] width 24 height 9
click at [294, 281] on button "Previous 20 years" at bounding box center [295, 281] width 22 height 22
click at [268, 425] on div "2000" at bounding box center [268, 425] width 35 height 20
click at [191, 337] on div "JAN" at bounding box center [191, 337] width 35 height 20
click at [315, 328] on div "1" at bounding box center [315, 329] width 20 height 20
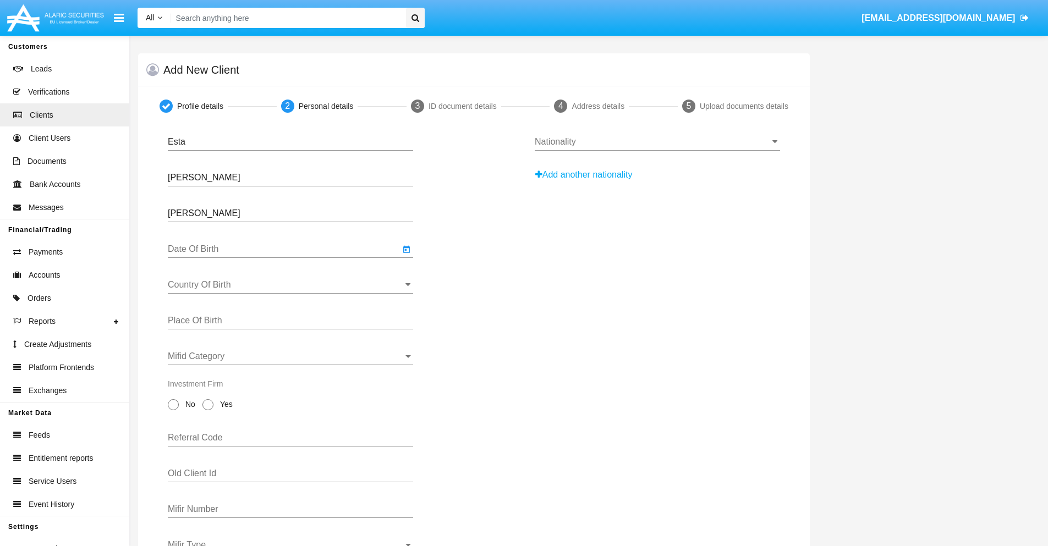
type input "[DATE]"
click at [290, 285] on input "Country Of Birth" at bounding box center [290, 285] width 245 height 10
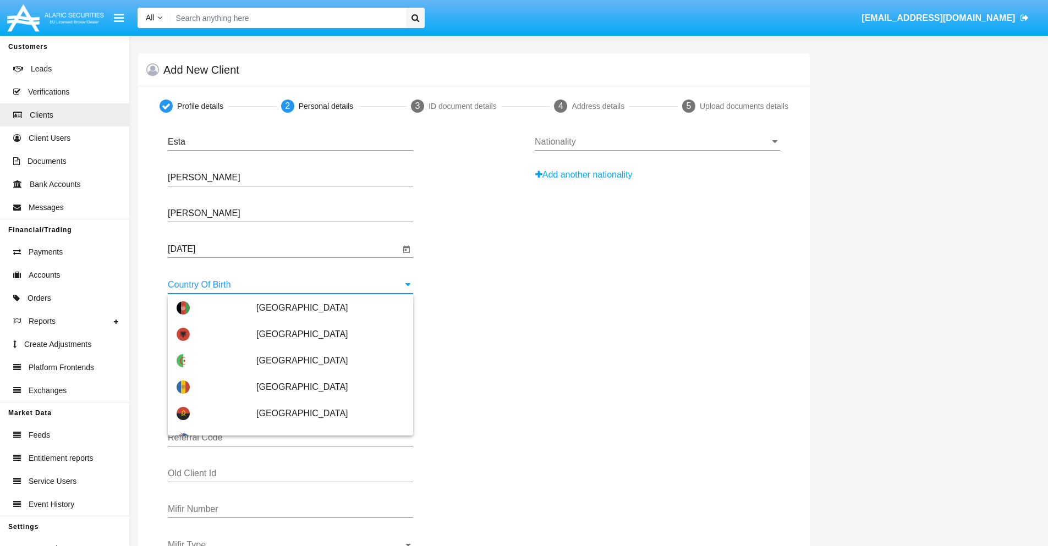
scroll to position [3027, 0]
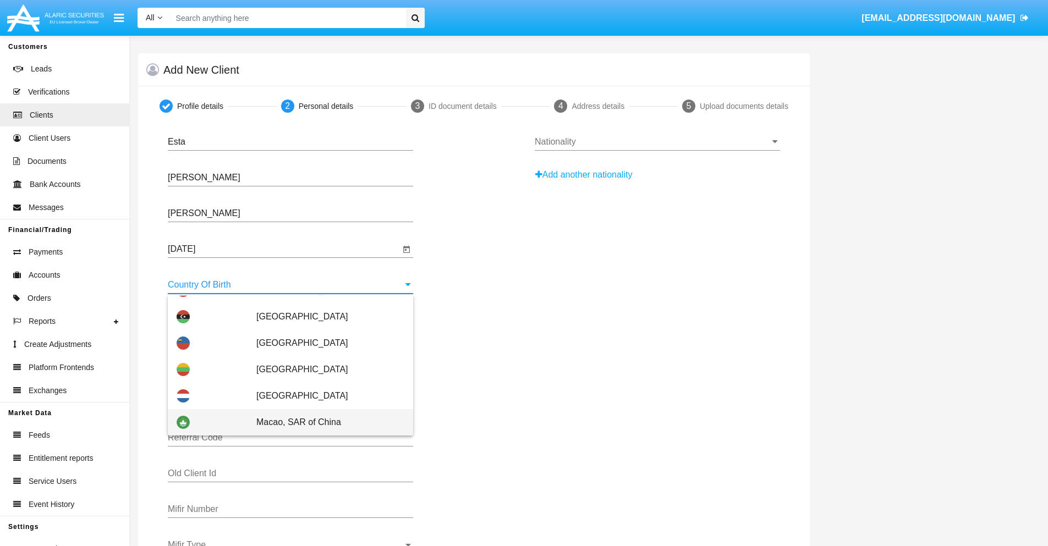
click at [324, 422] on span "Macao, SAR of China" at bounding box center [330, 422] width 148 height 26
type input "Macao, SAR of China"
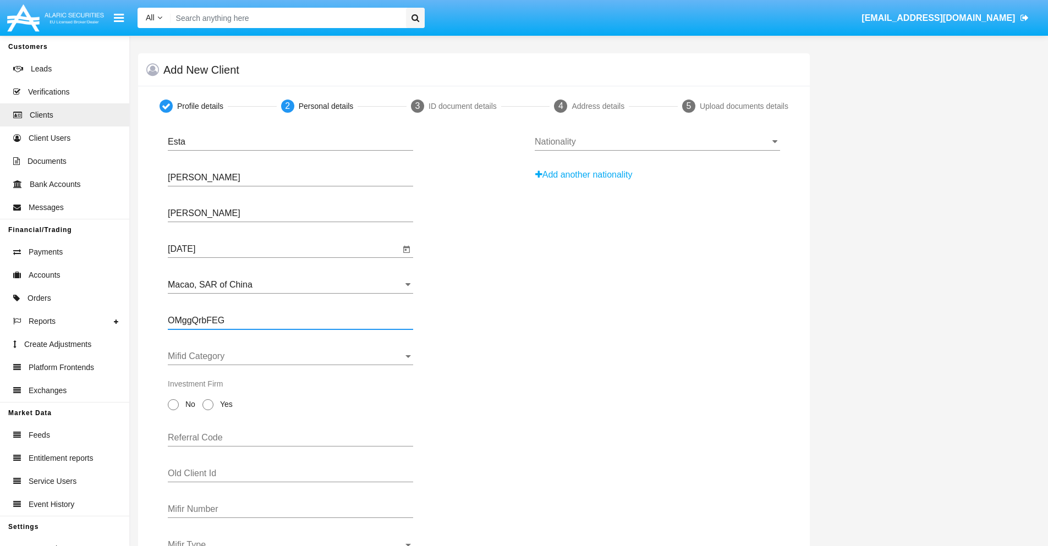
type input "OMggQrbFEG"
click at [290, 356] on span "Mifid Category" at bounding box center [285, 356] width 235 height 10
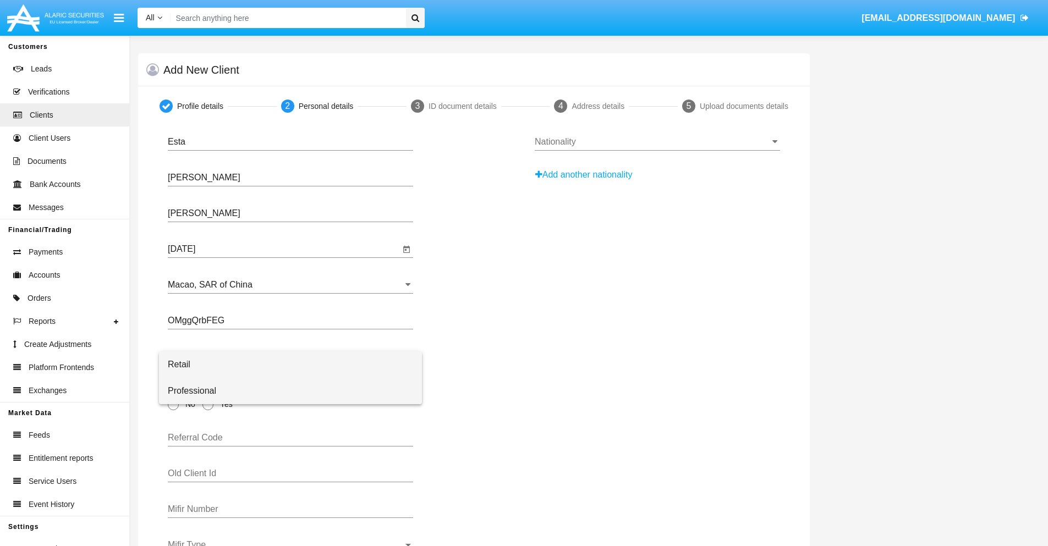
click at [290, 391] on span "Professional" at bounding box center [290, 391] width 245 height 26
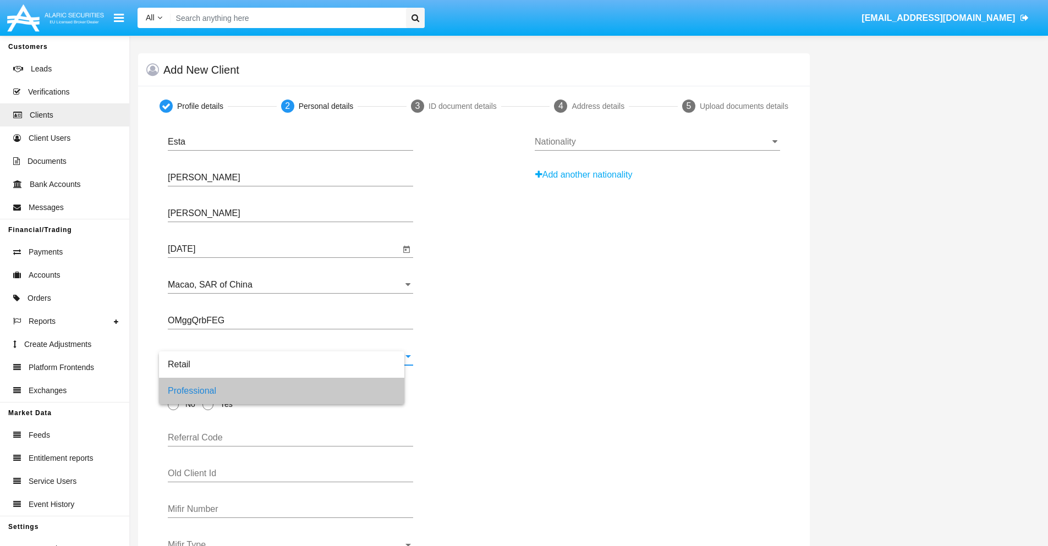
click at [188, 404] on span "No" at bounding box center [188, 405] width 19 height 12
click at [173, 410] on input "No" at bounding box center [173, 410] width 1 height 1
radio input "true"
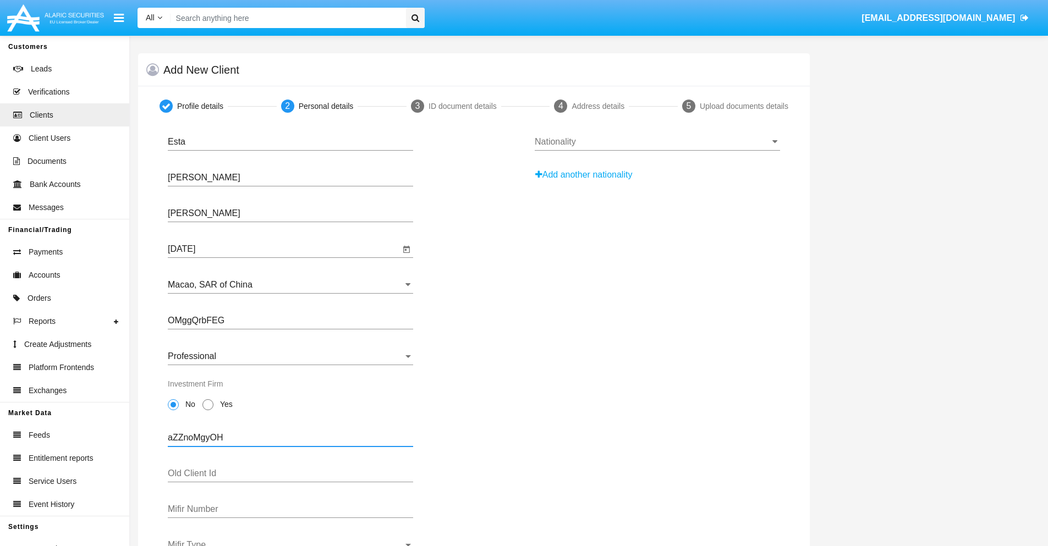
type input "aZZnoMgyOH"
type input "QsugqnXwuY"
type input "zOOkBomRkia8146zC20vU"
click at [290, 543] on span "Mifir Type" at bounding box center [285, 545] width 235 height 10
click at [290, 510] on span "CONCAT" at bounding box center [290, 510] width 245 height 26
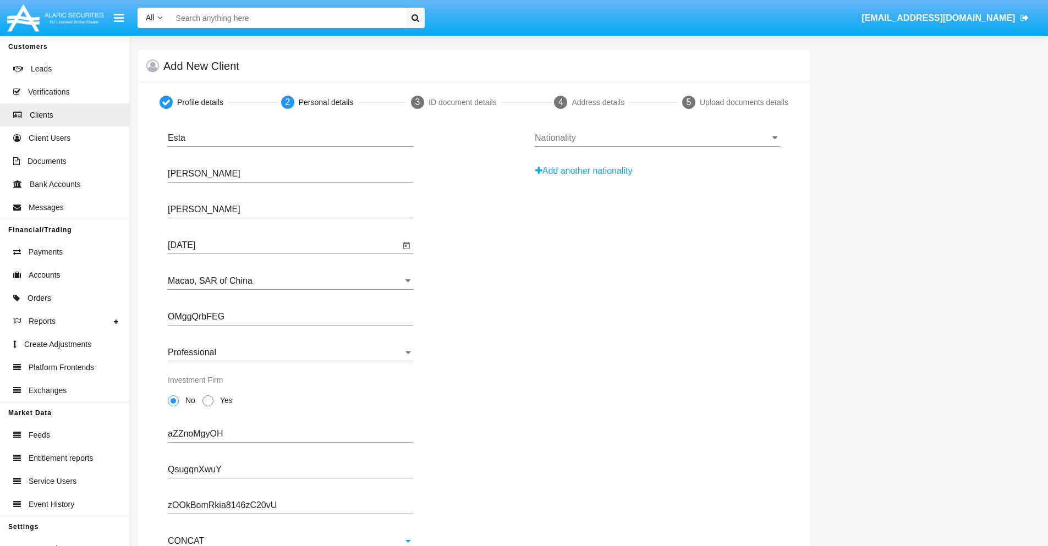
scroll to position [40, 0]
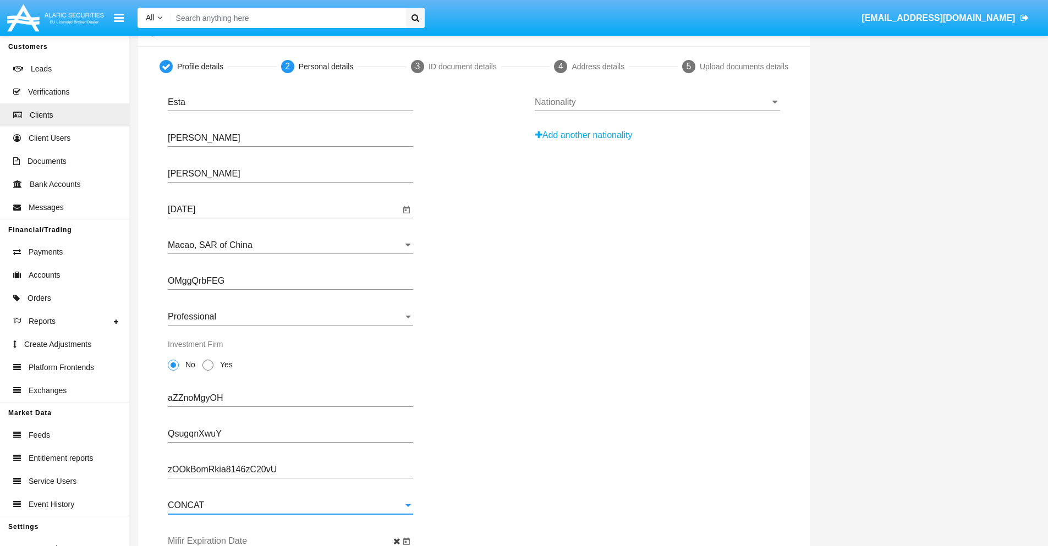
click at [284, 541] on input "Mifir Expiration Date" at bounding box center [284, 541] width 232 height 10
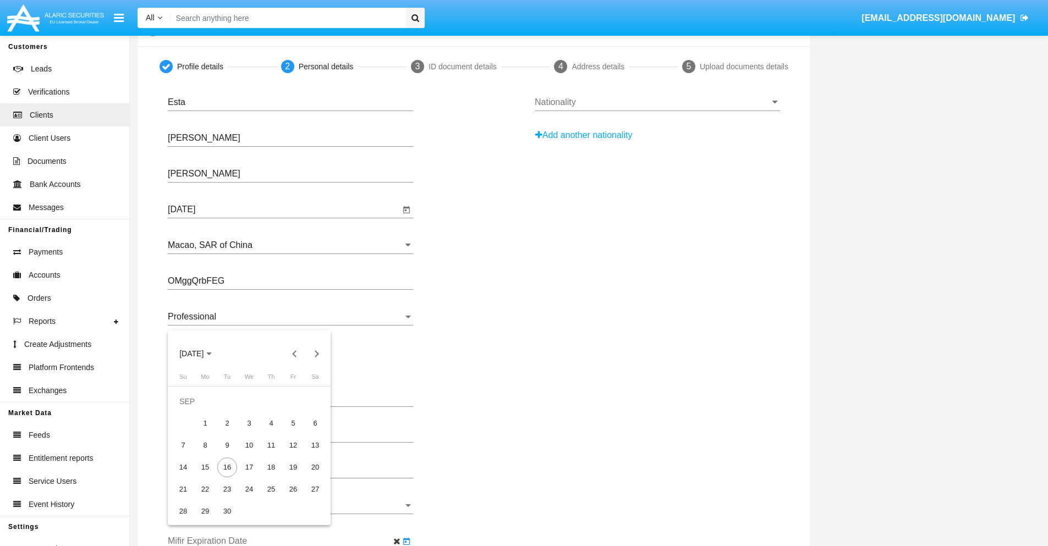
click at [201, 354] on span "[DATE]" at bounding box center [191, 354] width 24 height 9
click at [268, 454] on div "2030" at bounding box center [268, 454] width 35 height 20
click at [191, 410] on div "JAN" at bounding box center [191, 410] width 35 height 20
click at [227, 423] on div "1" at bounding box center [227, 424] width 20 height 20
type input "[DATE]"
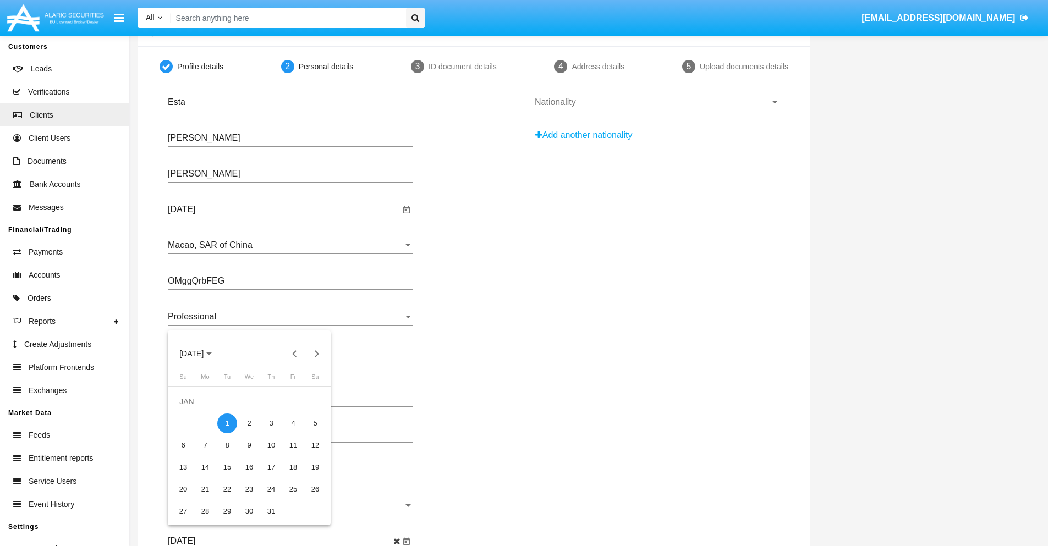
scroll to position [0, 0]
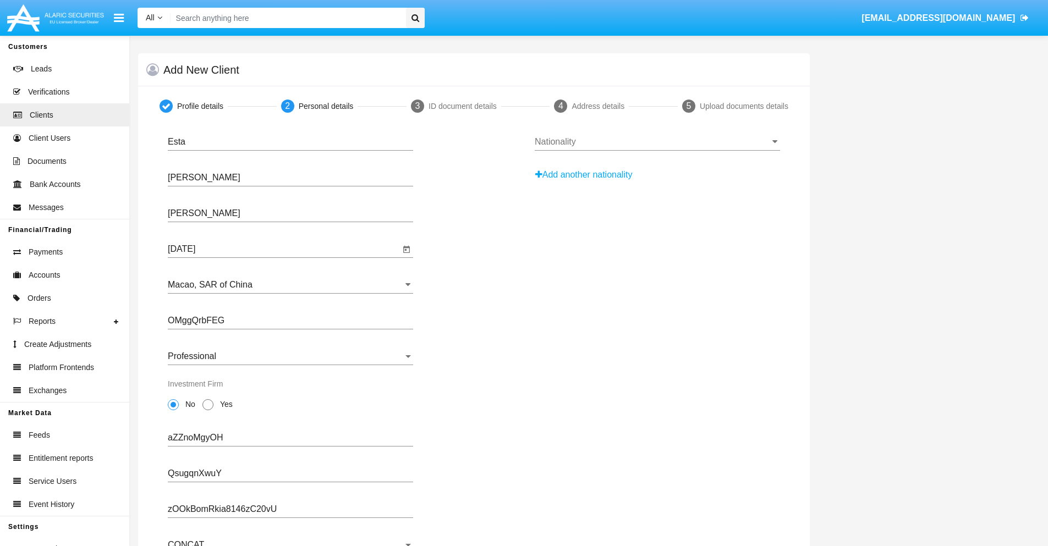
click at [657, 142] on input "Nationality" at bounding box center [657, 142] width 245 height 10
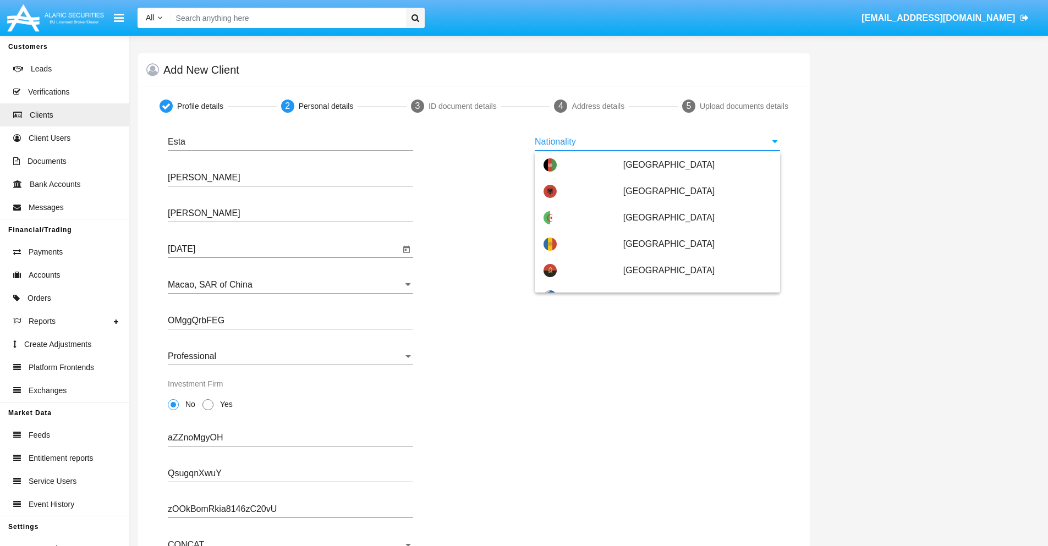
scroll to position [651, 0]
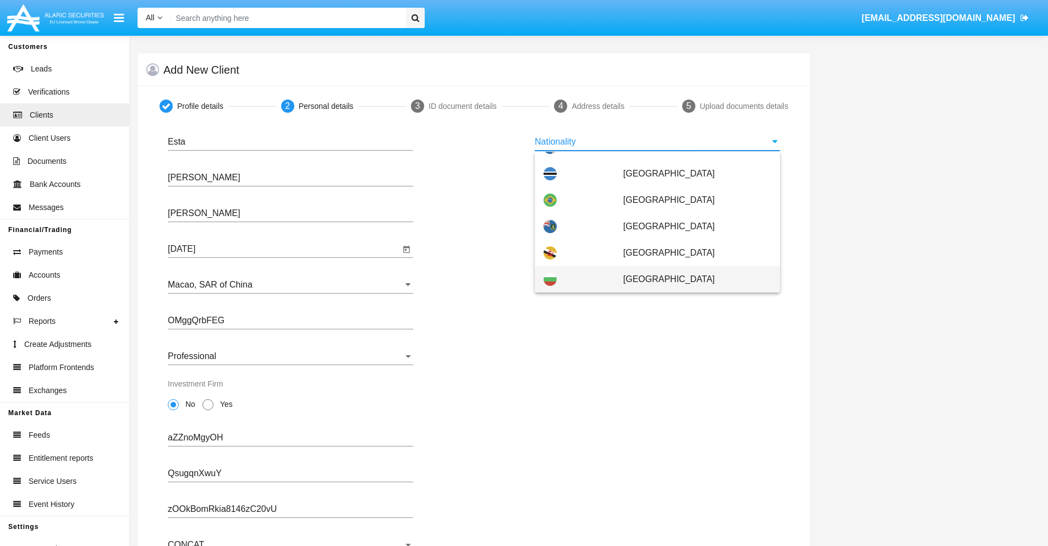
click at [691, 279] on span "[GEOGRAPHIC_DATA]" at bounding box center [697, 279] width 148 height 26
type input "[GEOGRAPHIC_DATA]"
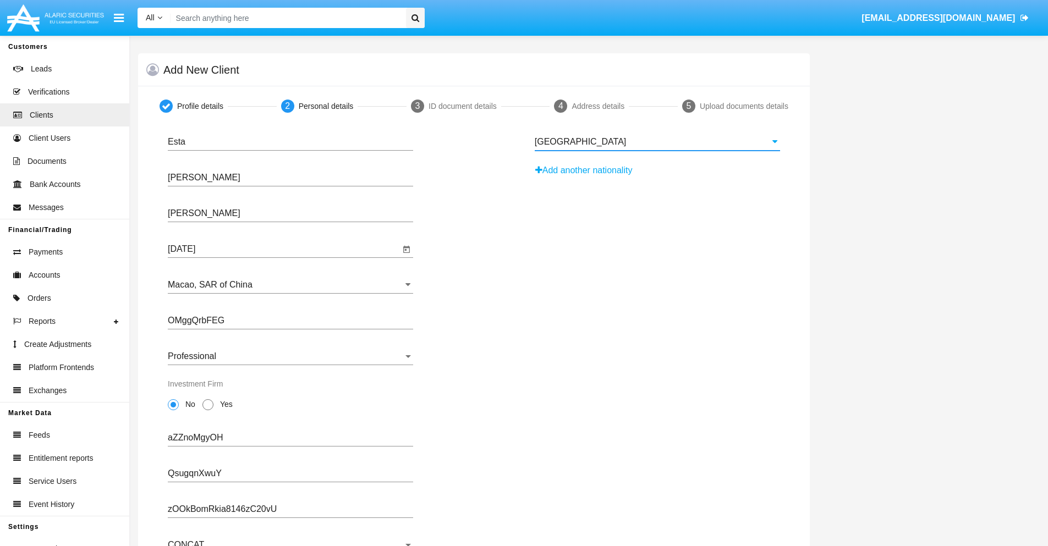
click at [587, 170] on button "Add another nationality" at bounding box center [587, 171] width 104 height 18
click at [657, 178] on input "Nationality #1" at bounding box center [657, 178] width 245 height 10
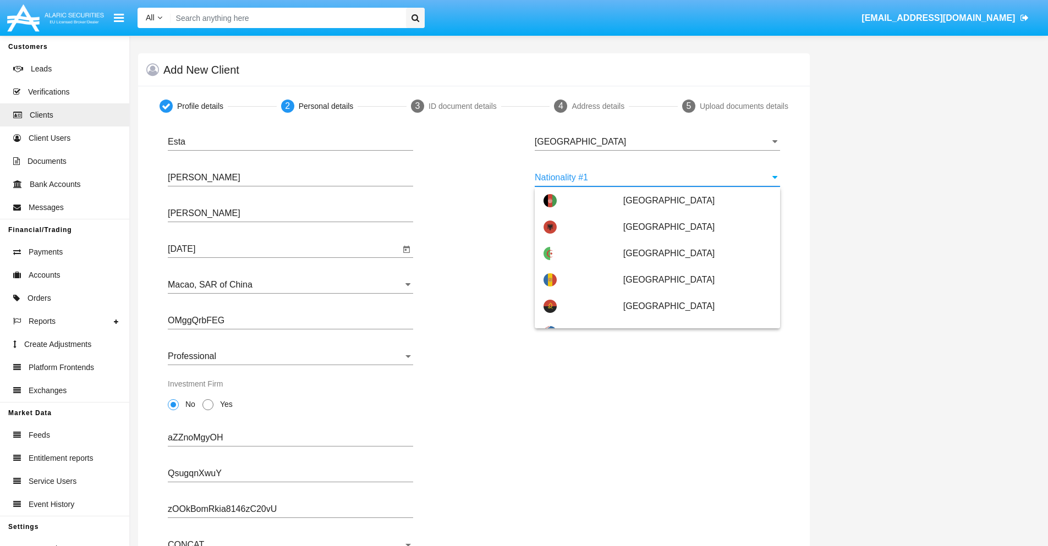
scroll to position [4901, 0]
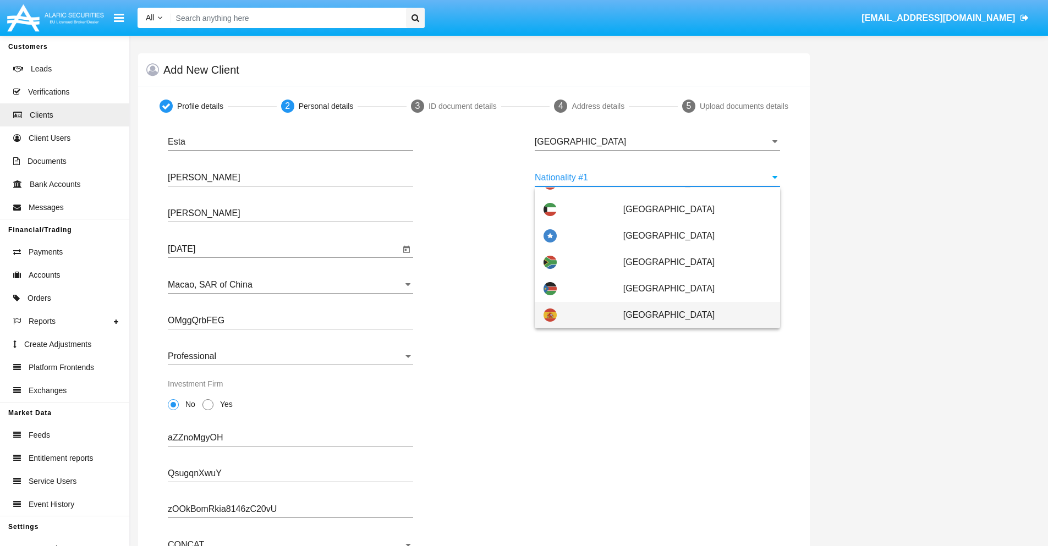
click at [691, 315] on span "[GEOGRAPHIC_DATA]" at bounding box center [697, 315] width 148 height 26
type input "[GEOGRAPHIC_DATA]"
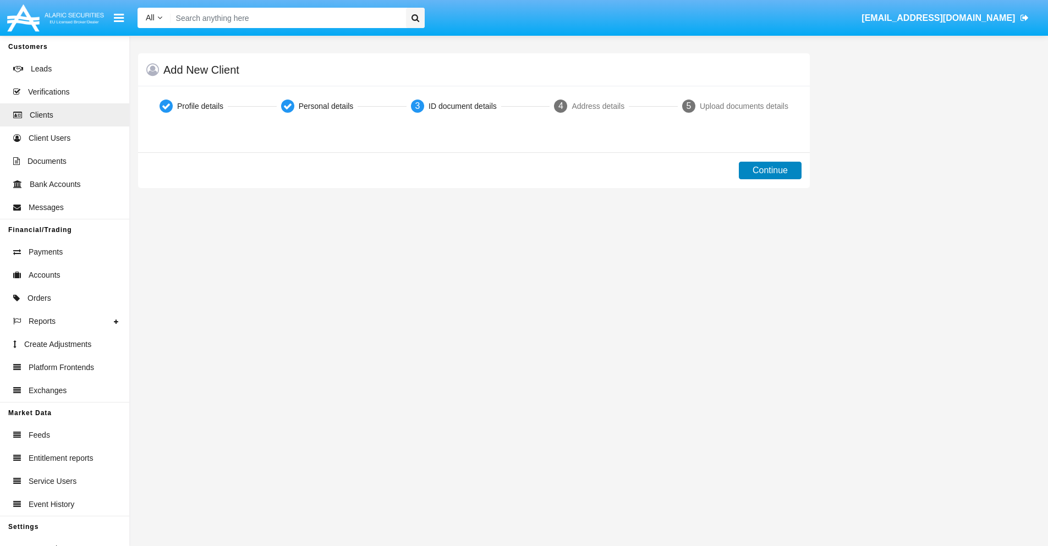
scroll to position [0, 0]
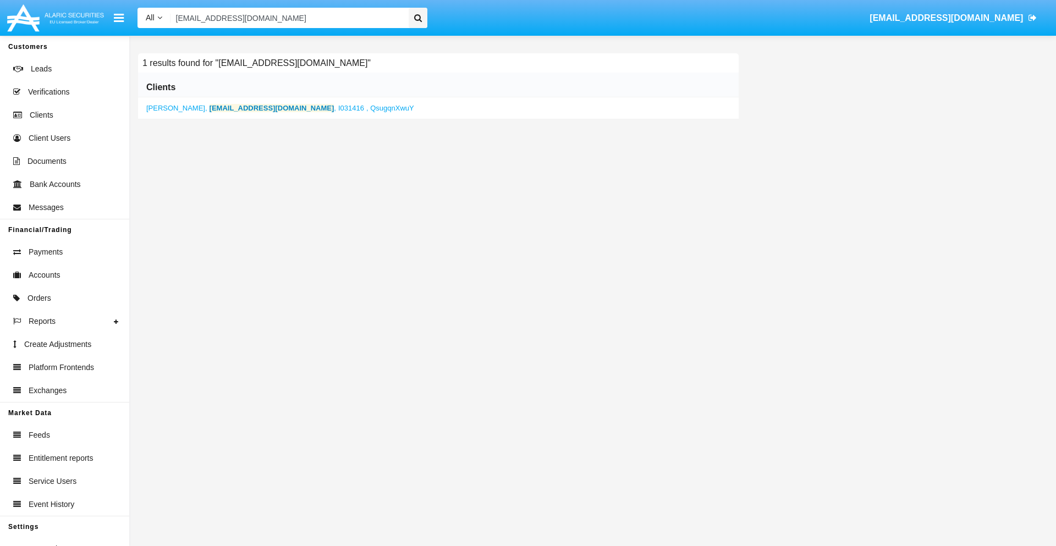
type input "[EMAIL_ADDRESS][DOMAIN_NAME]"
click at [234, 108] on b "[EMAIL_ADDRESS][DOMAIN_NAME]" at bounding box center [272, 108] width 125 height 8
